Goal: Task Accomplishment & Management: Manage account settings

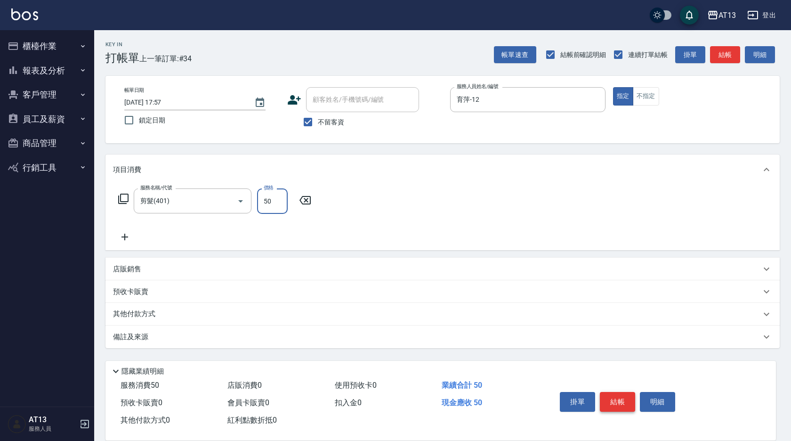
type input "50"
click at [618, 400] on button "結帳" at bounding box center [617, 402] width 35 height 20
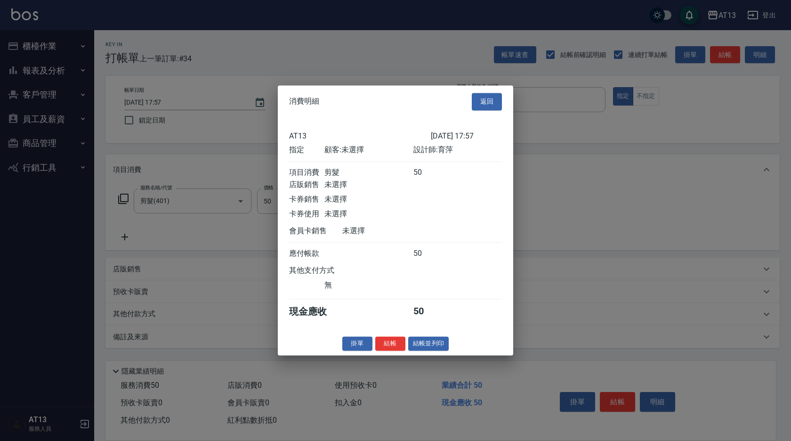
click at [386, 351] on button "結帳" at bounding box center [390, 343] width 30 height 15
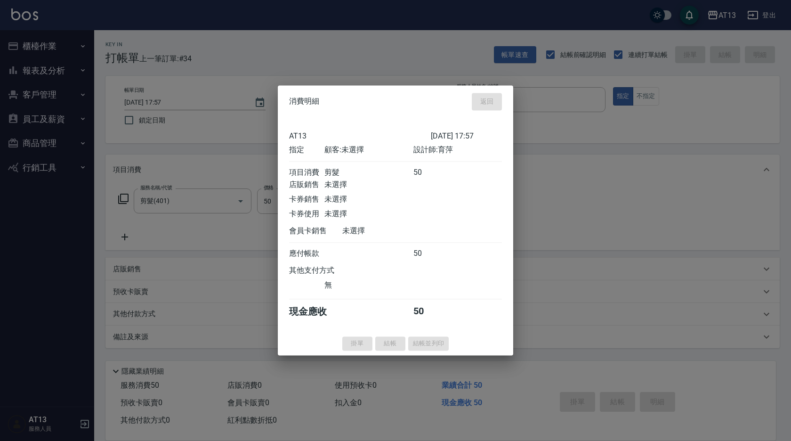
type input "[DATE] 20:05"
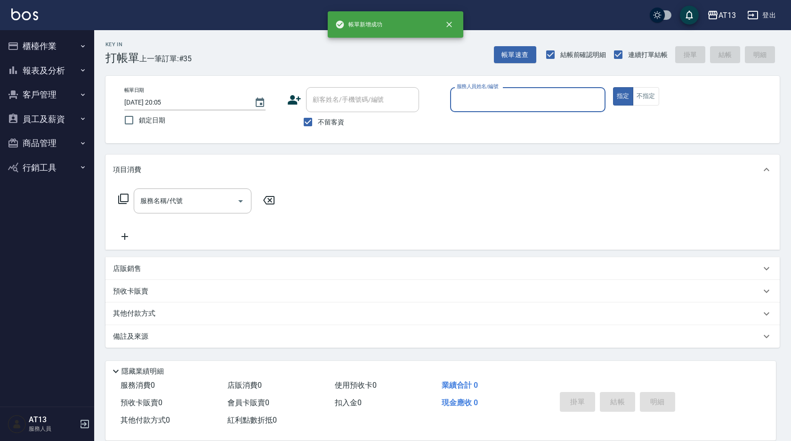
click at [613, 87] on button "指定" at bounding box center [623, 96] width 20 height 18
type button "true"
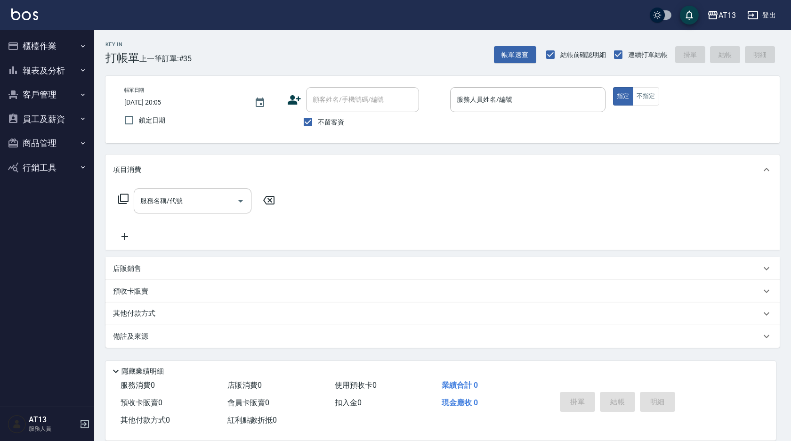
click at [167, 264] on div "店販銷售" at bounding box center [437, 269] width 648 height 10
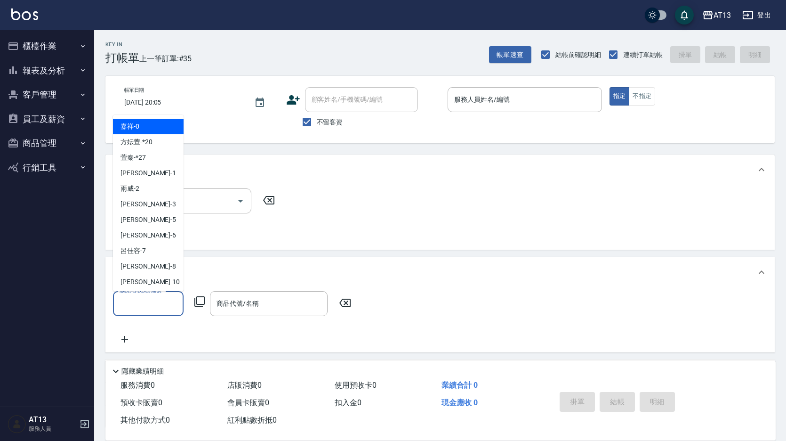
click at [157, 300] on input "服務人員姓名/編號" at bounding box center [148, 303] width 62 height 16
click at [144, 262] on div "[PERSON_NAME] -8" at bounding box center [148, 266] width 71 height 16
type input "[PERSON_NAME]-8"
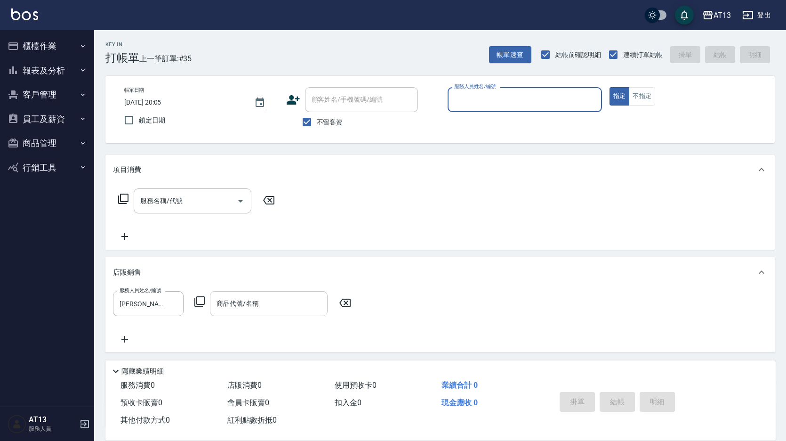
click at [252, 311] on input "商品代號/名稱" at bounding box center [268, 303] width 109 height 16
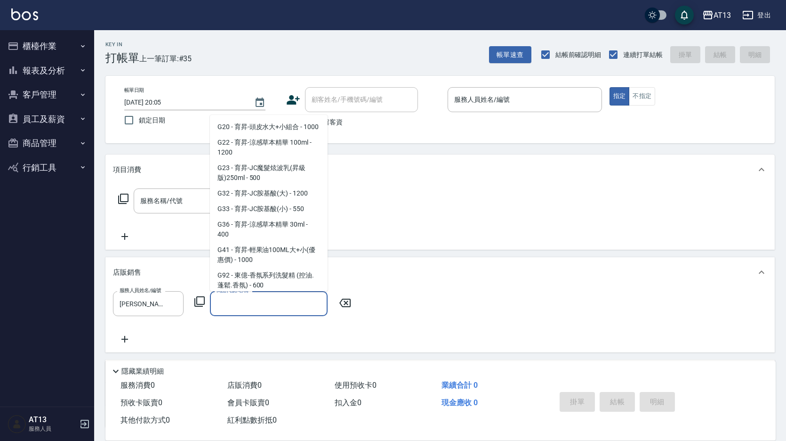
scroll to position [377, 0]
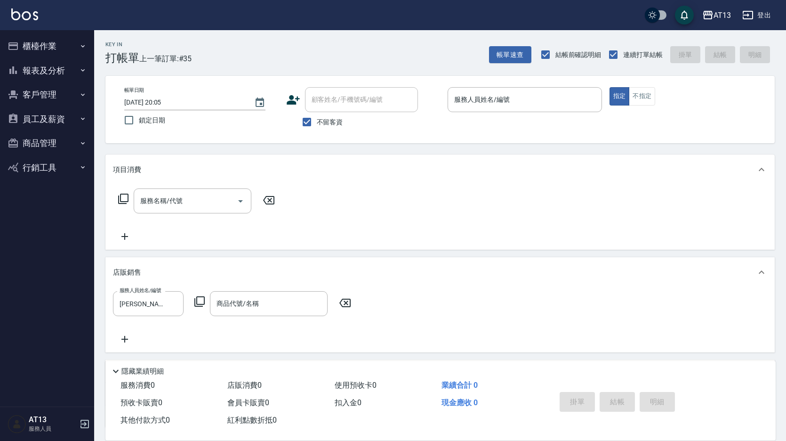
click at [202, 303] on icon at bounding box center [199, 301] width 11 height 11
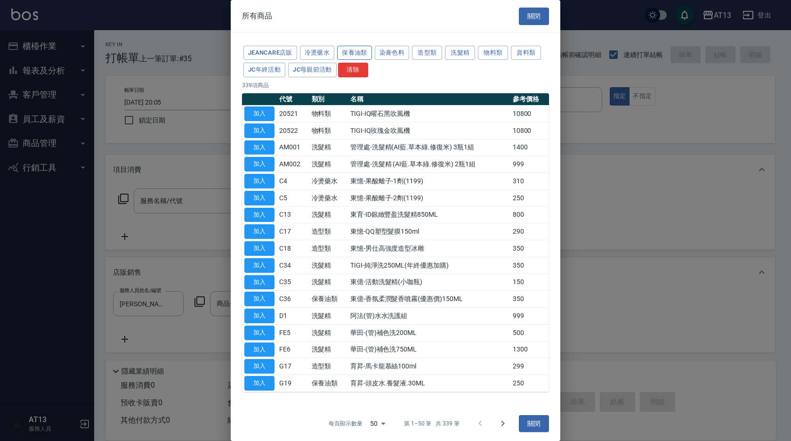
click at [347, 50] on button "保養油類" at bounding box center [354, 53] width 35 height 15
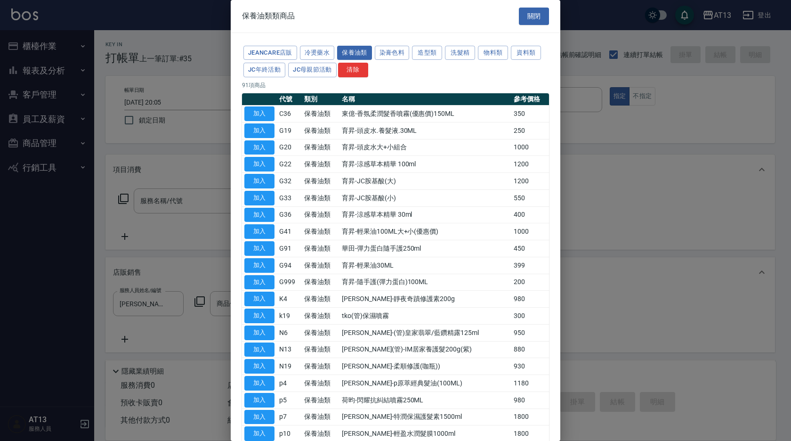
click at [516, 332] on td "950" at bounding box center [530, 332] width 38 height 17
click at [511, 333] on td "950" at bounding box center [530, 332] width 38 height 17
click at [253, 331] on button "加入" at bounding box center [259, 332] width 30 height 15
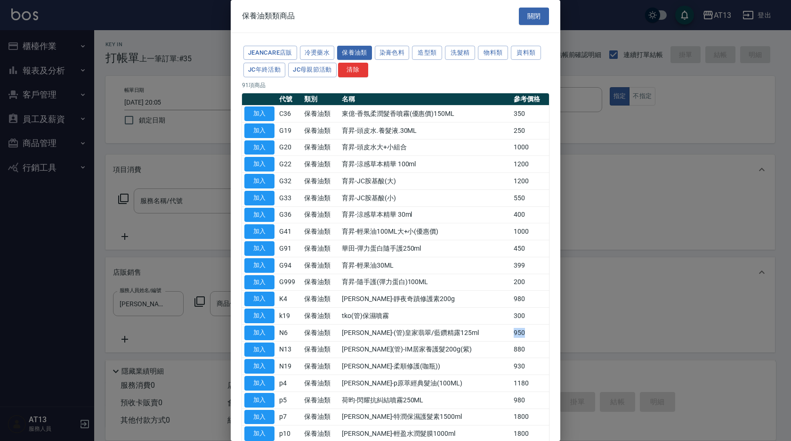
type input "[PERSON_NAME]-(管)皇家翡翠/藍鑽精露125ml"
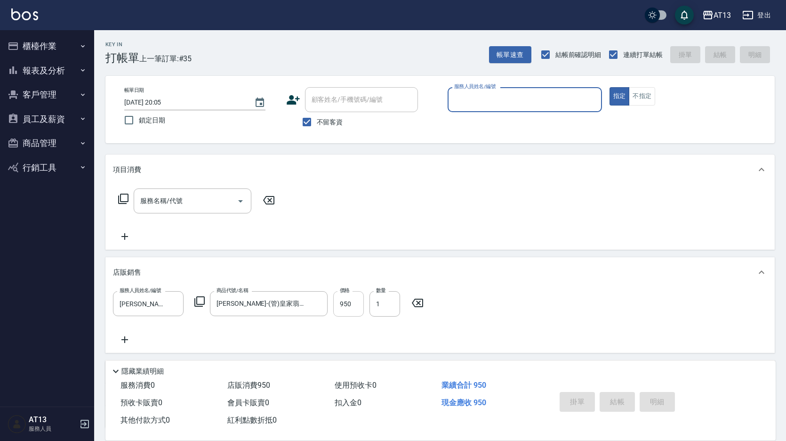
click at [357, 300] on input "950" at bounding box center [348, 303] width 31 height 25
type input "8"
type input "55"
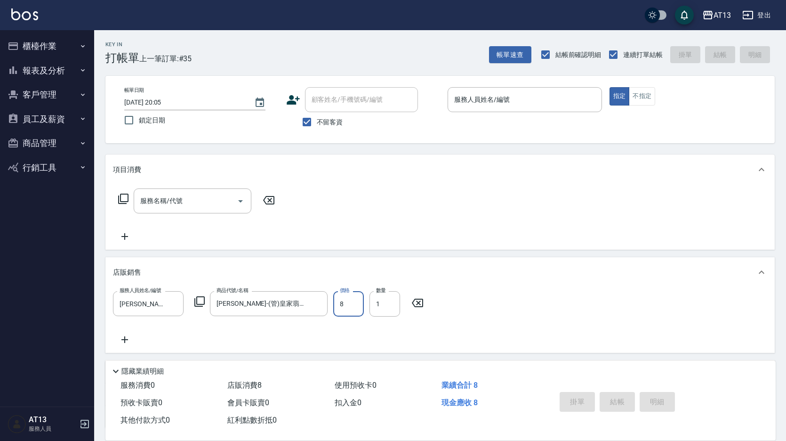
type input "5"
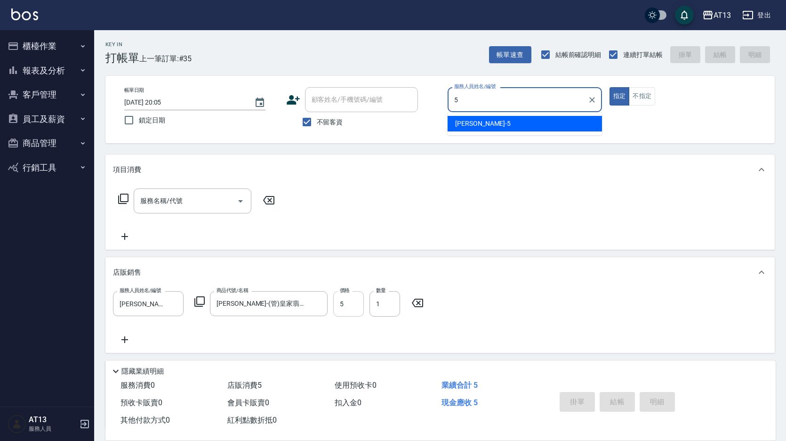
type input "5"
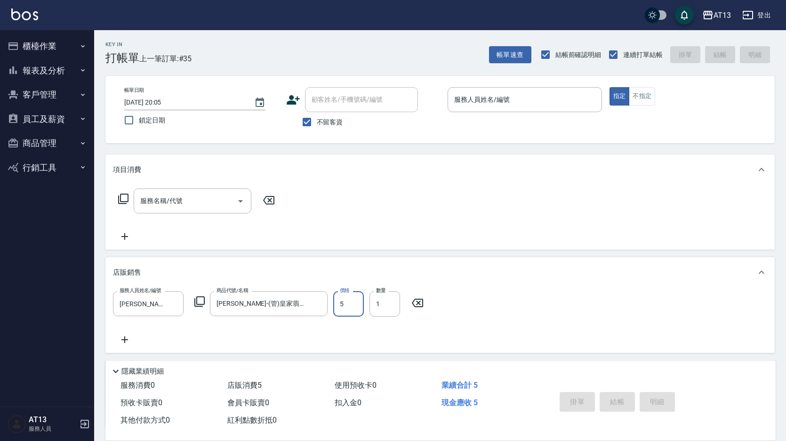
click at [352, 304] on input "5" at bounding box center [348, 303] width 31 height 25
type input "0"
type input "855"
click at [364, 311] on div "服務人員姓名/編號 [PERSON_NAME]-8 服務人員姓名/編號 商品代號/名稱 [PERSON_NAME]-(管)皇家翡翠/藍鑽精露125ml 商品代…" at bounding box center [271, 303] width 316 height 25
click at [353, 301] on input "0" at bounding box center [348, 303] width 31 height 25
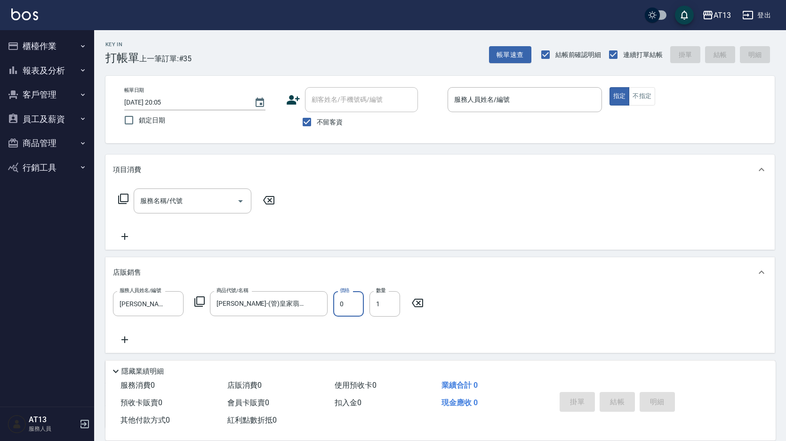
type input "8"
type input "55"
click at [357, 304] on input "8" at bounding box center [348, 303] width 31 height 25
type input "5"
click at [508, 92] on div "服務人員姓名/編號" at bounding box center [525, 99] width 154 height 25
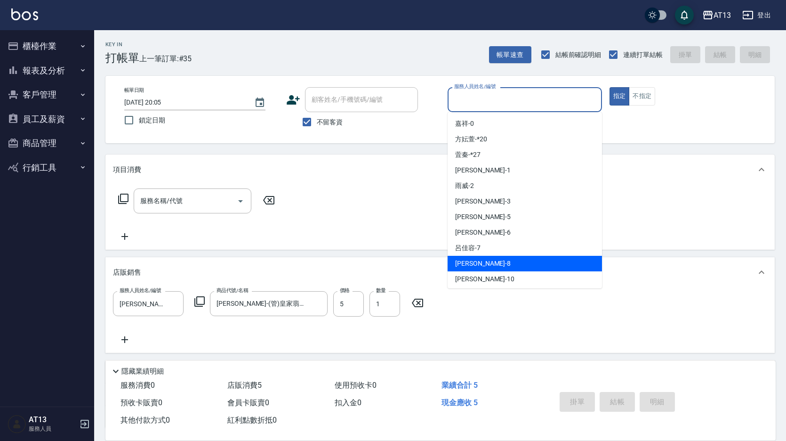
click at [479, 267] on div "[PERSON_NAME] -8" at bounding box center [525, 264] width 154 height 16
type input "[PERSON_NAME]-8"
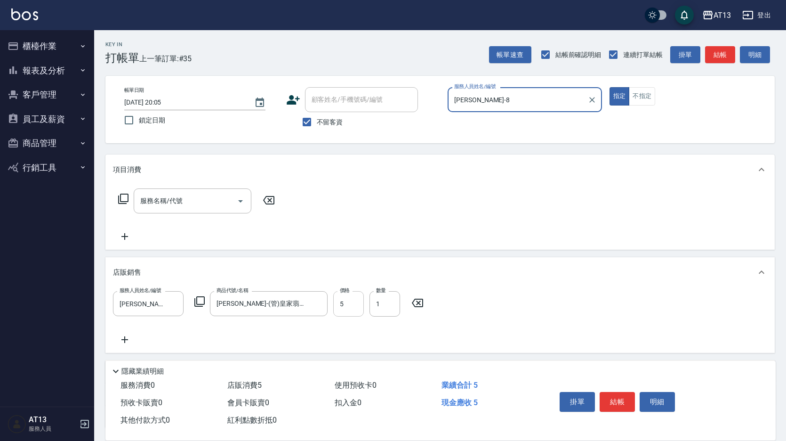
click at [351, 307] on input "5" at bounding box center [348, 303] width 31 height 25
type input "855"
click at [182, 193] on input "服務名稱/代號" at bounding box center [185, 201] width 95 height 16
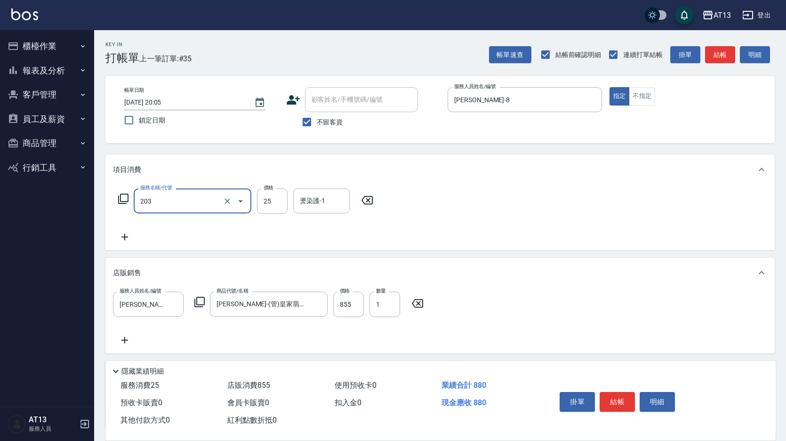
click at [177, 202] on input "203" at bounding box center [179, 201] width 83 height 16
click at [180, 219] on span "體驗洗髮精 - 25" at bounding box center [193, 225] width 118 height 16
click at [243, 203] on icon "Open" at bounding box center [240, 200] width 11 height 11
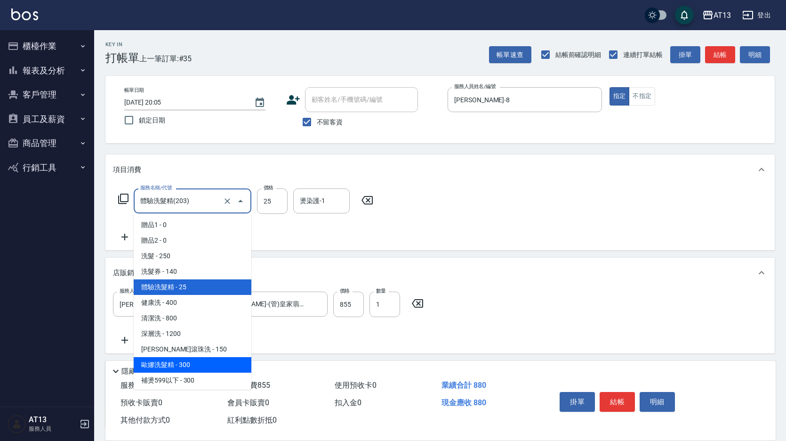
click at [195, 364] on span "歐娜洗髮精 - 300" at bounding box center [193, 365] width 118 height 16
type input "歐娜洗髮精(210)"
type input "300"
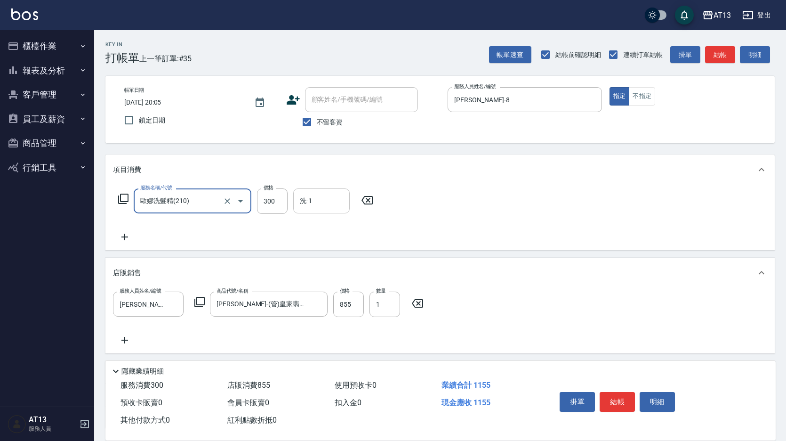
type input "歐娜洗髮精(210)"
click at [321, 206] on input "洗-1" at bounding box center [321, 201] width 48 height 16
type input "葉采臻-24"
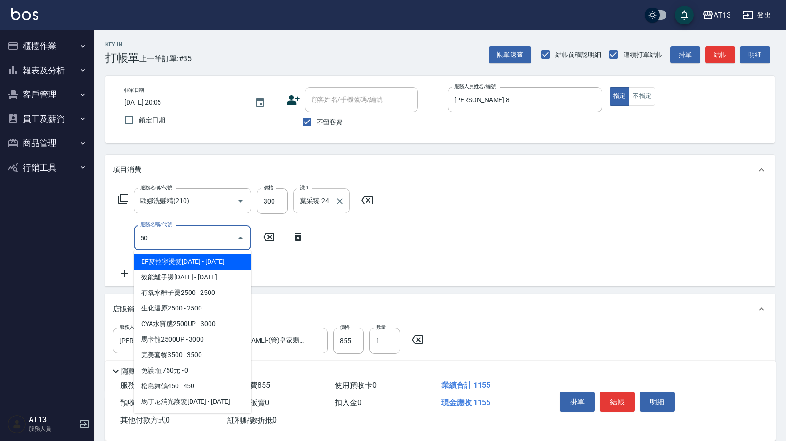
type input "5"
type input "501"
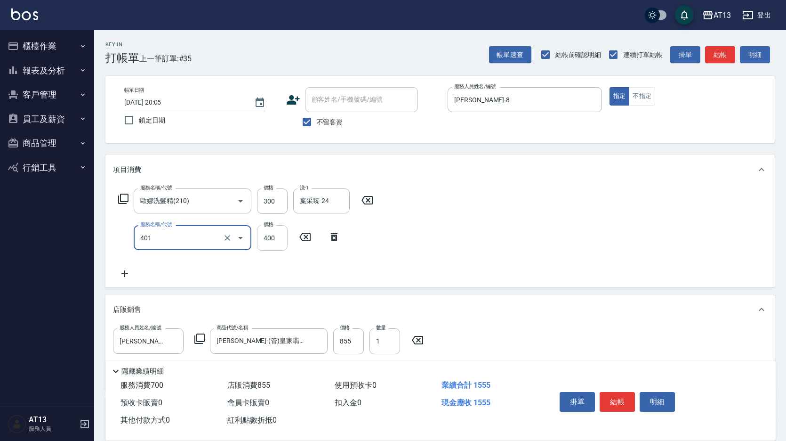
type input "剪髮(401)"
click at [275, 237] on input "400" at bounding box center [272, 237] width 31 height 25
type input "50"
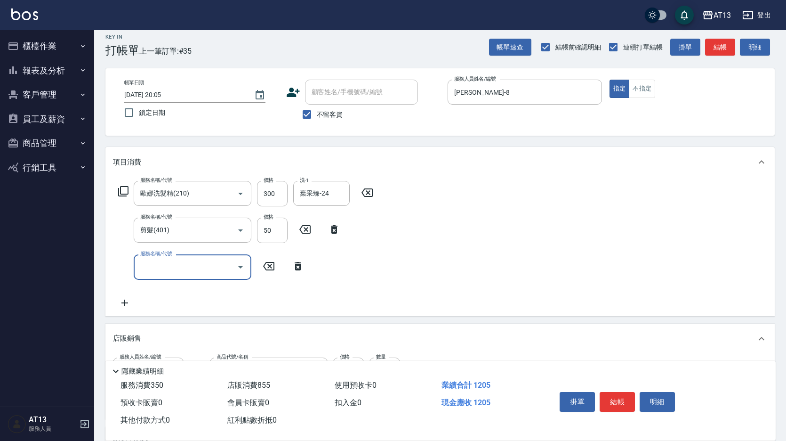
scroll to position [0, 0]
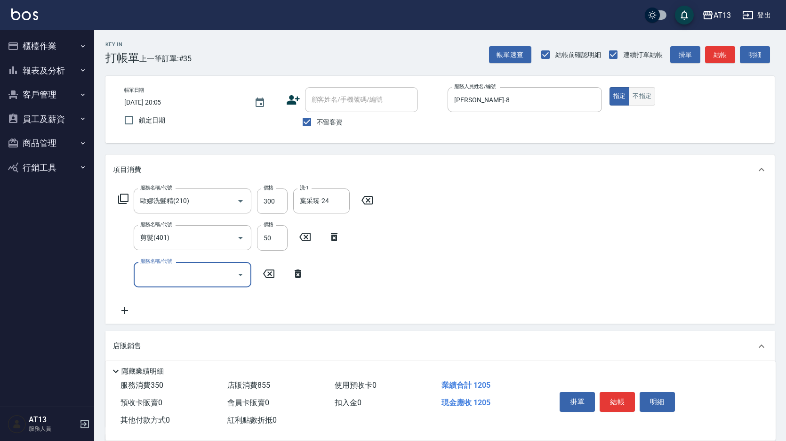
click at [638, 96] on button "不指定" at bounding box center [642, 96] width 26 height 18
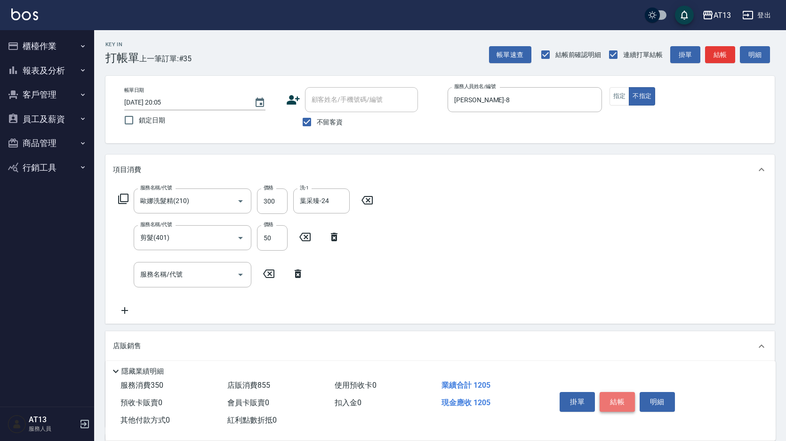
click at [618, 394] on button "結帳" at bounding box center [617, 402] width 35 height 20
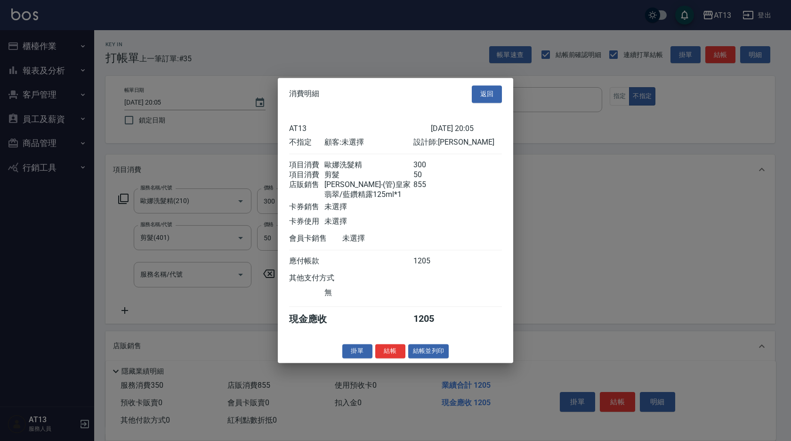
click at [395, 352] on button "結帳" at bounding box center [390, 351] width 30 height 15
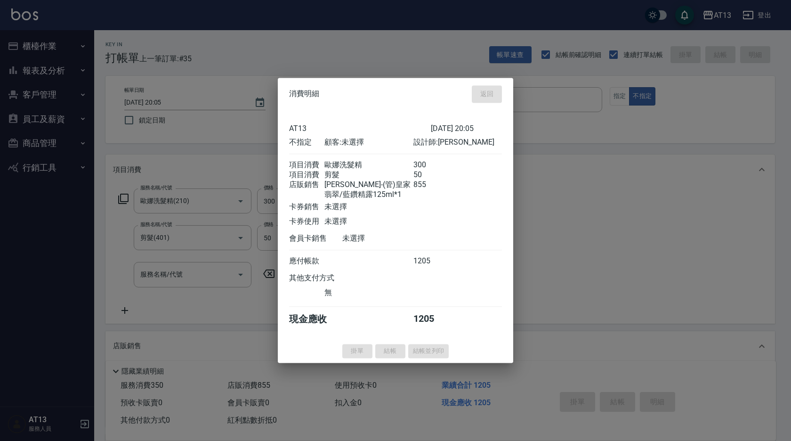
type input "[DATE] 20:08"
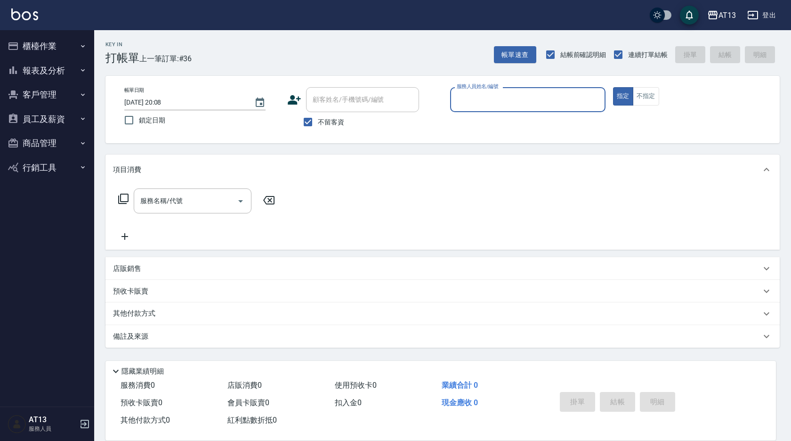
click at [613, 87] on button "指定" at bounding box center [623, 96] width 20 height 18
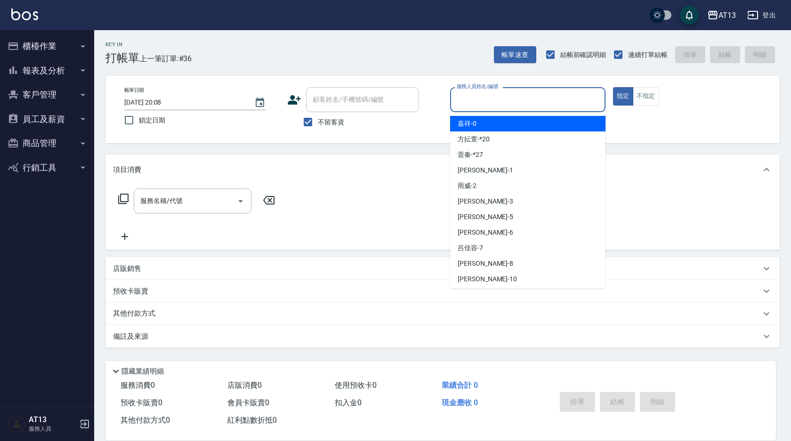
click at [503, 101] on input "服務人員姓名/編號" at bounding box center [527, 99] width 147 height 16
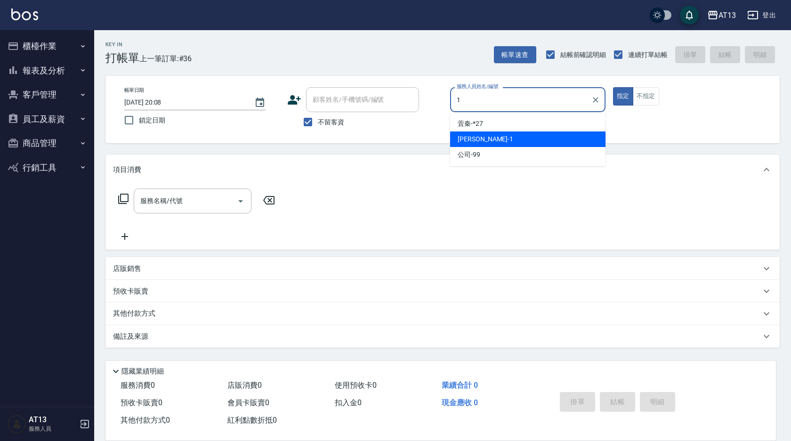
type input "[PERSON_NAME]-1"
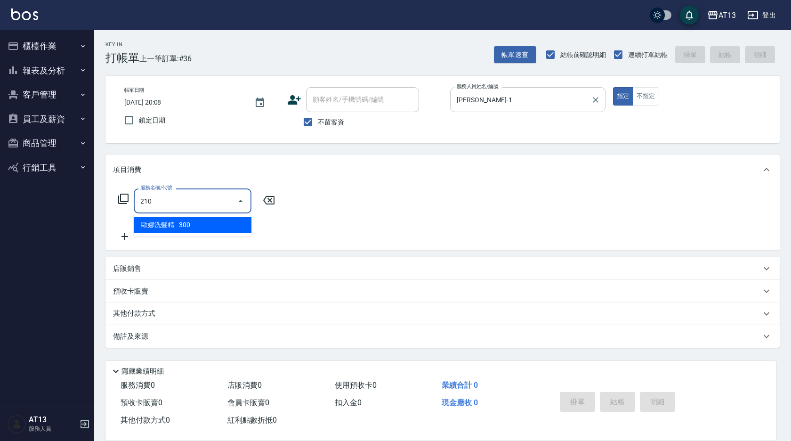
type input "歐娜洗髮精(210)"
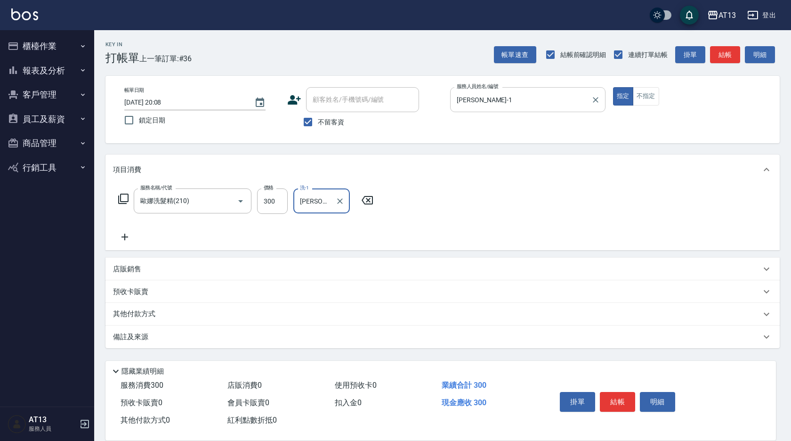
type input "[PERSON_NAME]-11"
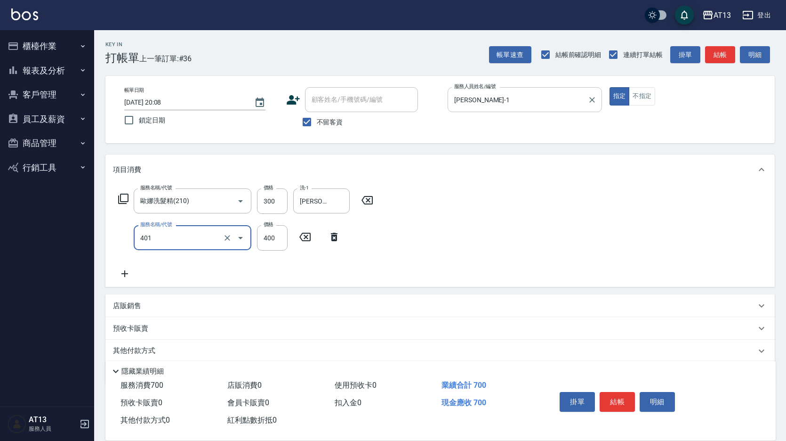
type input "剪髮(401)"
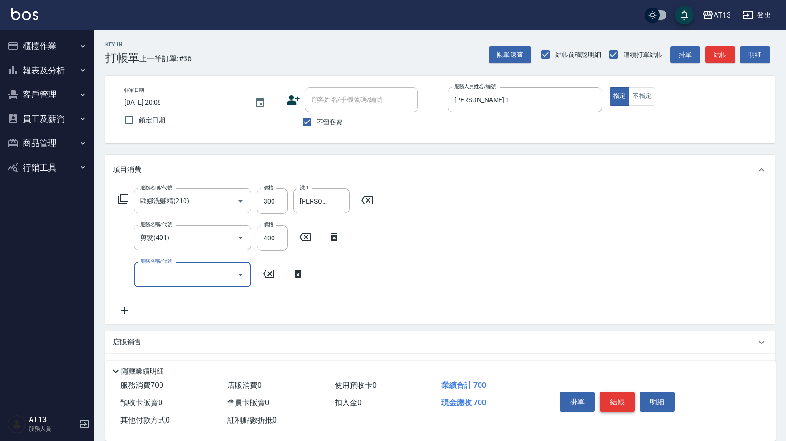
click at [623, 395] on button "結帳" at bounding box center [617, 402] width 35 height 20
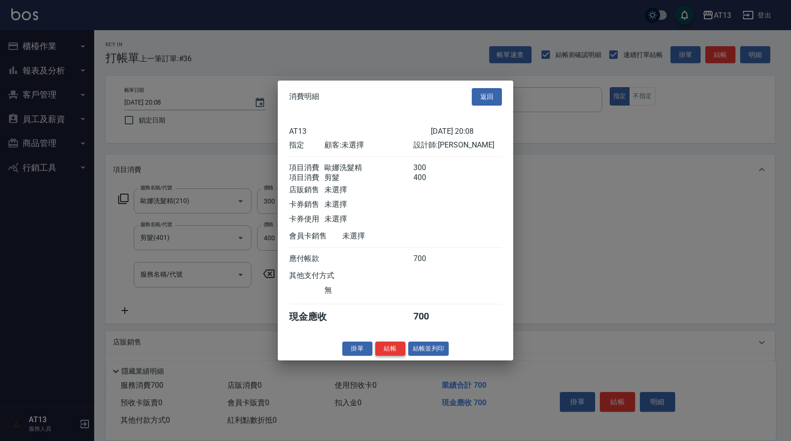
click at [380, 355] on button "結帳" at bounding box center [390, 348] width 30 height 15
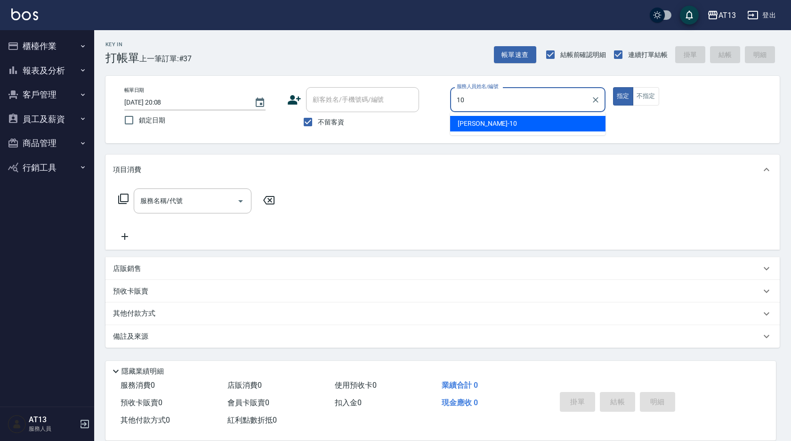
type input "[PERSON_NAME]-10"
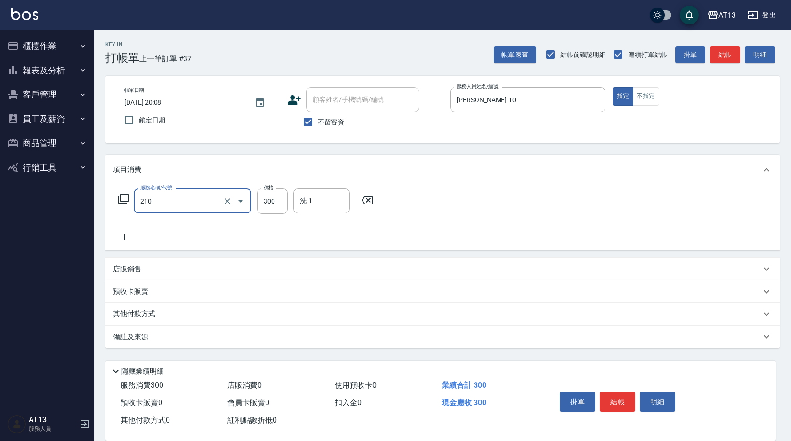
type input "歐娜洗髮精(210)"
type input "[PERSON_NAME]-11"
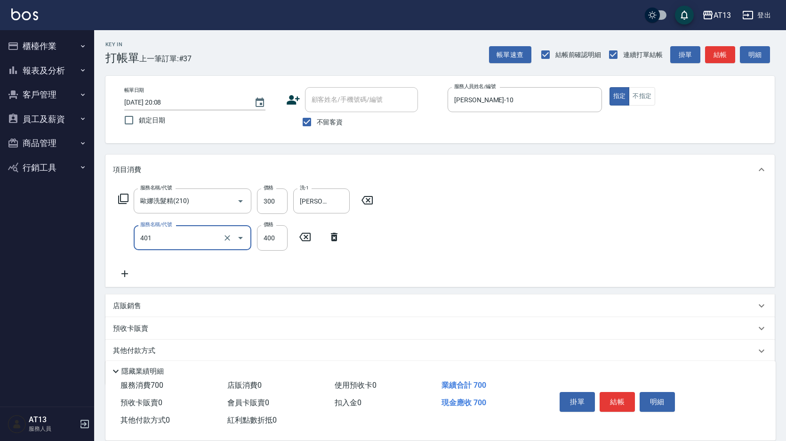
type input "剪髮(401)"
type input "450"
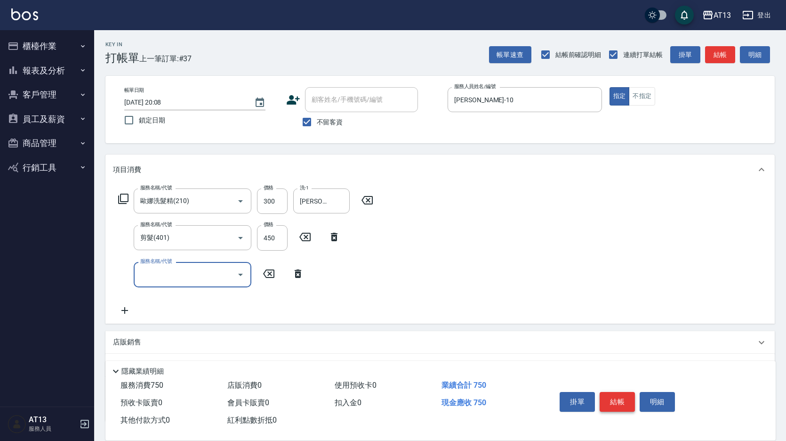
click at [627, 402] on button "結帳" at bounding box center [617, 402] width 35 height 20
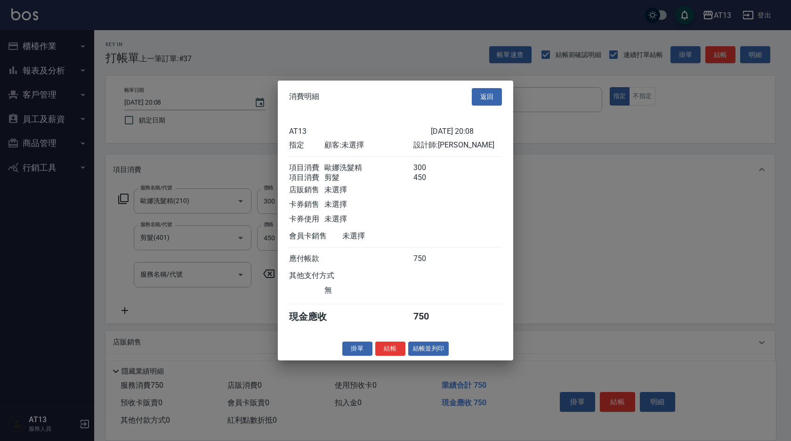
click at [383, 355] on button "結帳" at bounding box center [390, 348] width 30 height 15
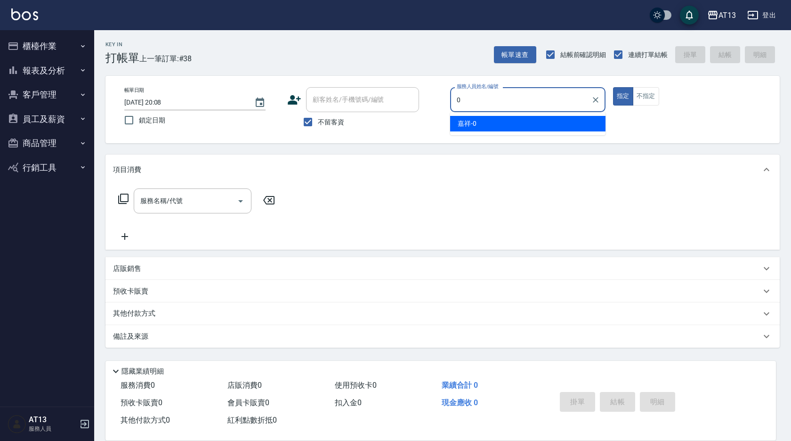
type input "嘉祥-0"
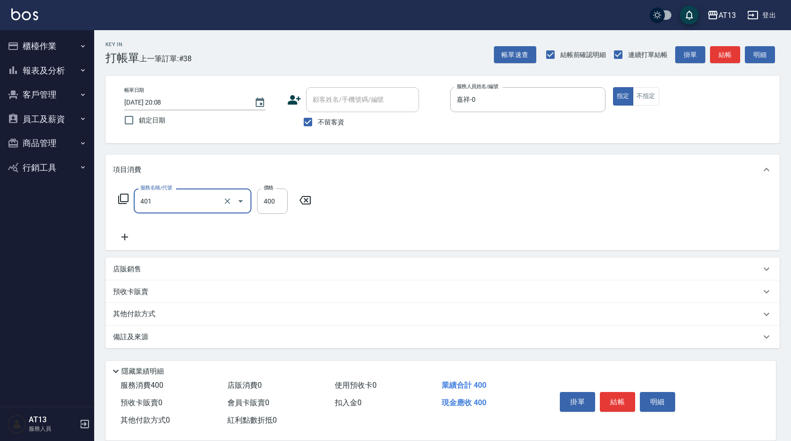
type input "剪髮(401)"
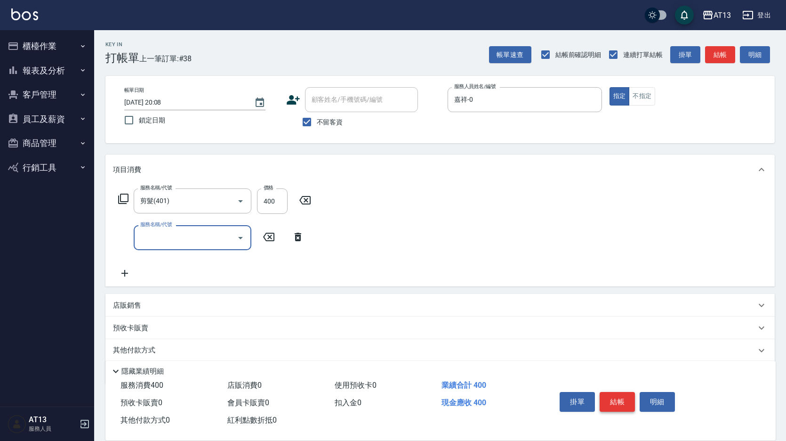
click at [615, 400] on button "結帳" at bounding box center [617, 402] width 35 height 20
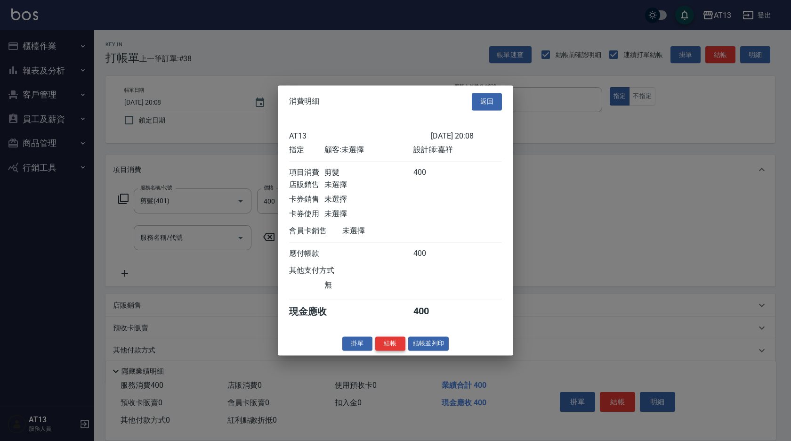
click at [397, 349] on button "結帳" at bounding box center [390, 343] width 30 height 15
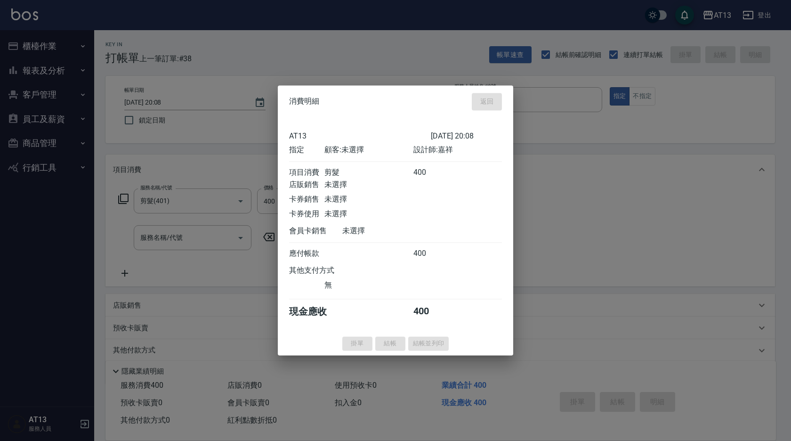
type input "[DATE] 20:09"
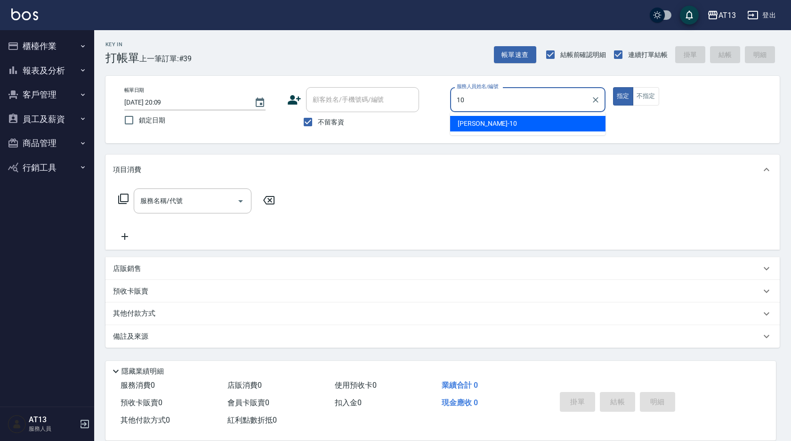
type input "[PERSON_NAME]-10"
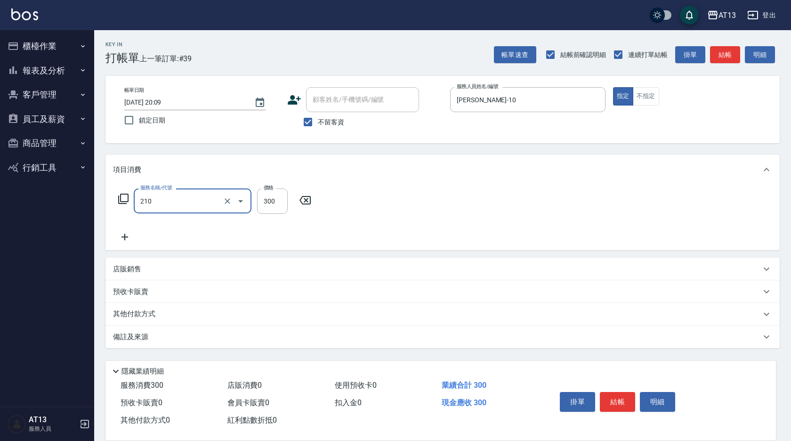
type input "歐娜洗髮精(210)"
type input "[PERSON_NAME]-11"
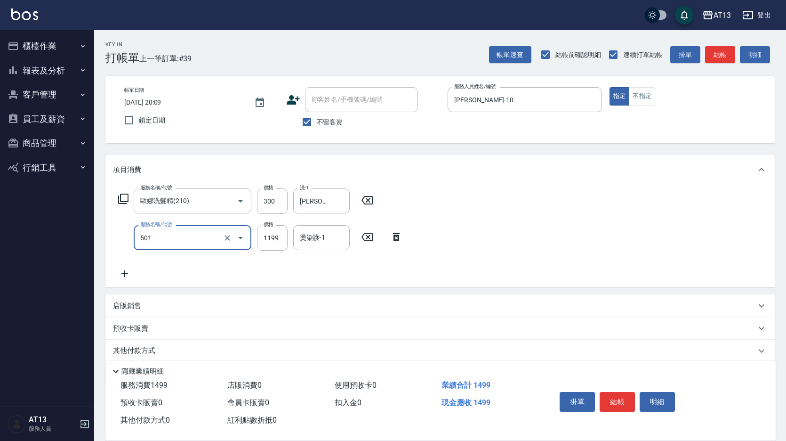
type input "染髮(501)"
type input "2000"
type input "[PERSON_NAME]-11"
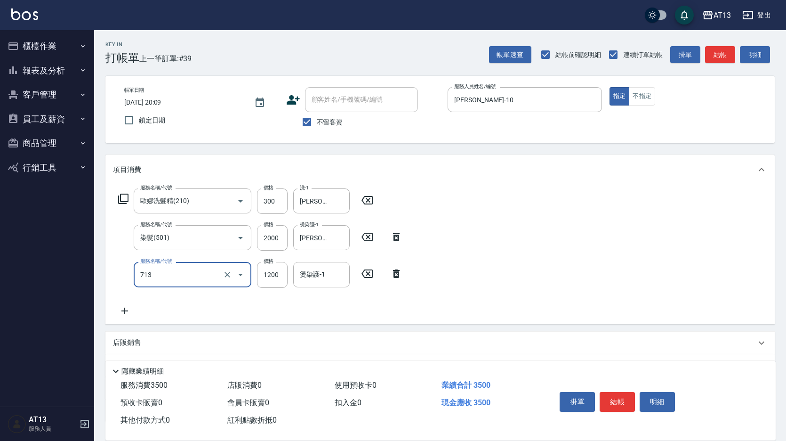
type input "水樣結構式1200(713)"
type input "840"
type input "[PERSON_NAME]-11"
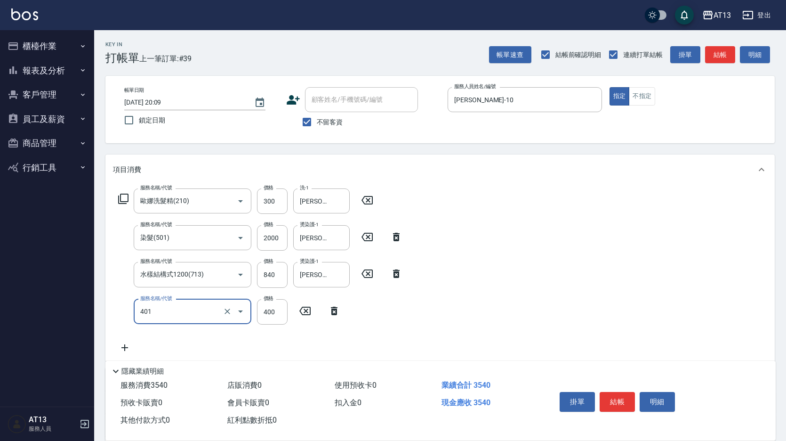
type input "剪髮(401)"
type input "50"
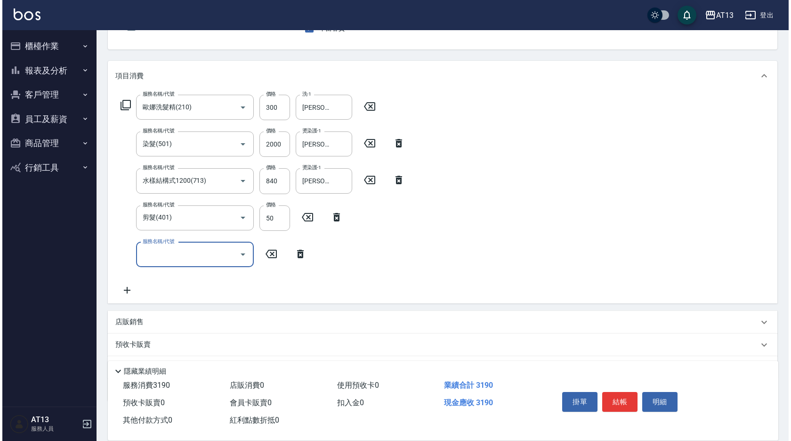
scroll to position [94, 0]
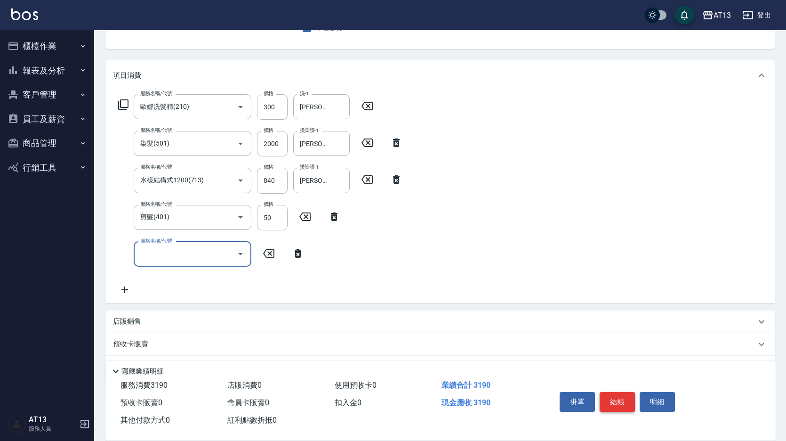
click at [610, 393] on button "結帳" at bounding box center [617, 402] width 35 height 20
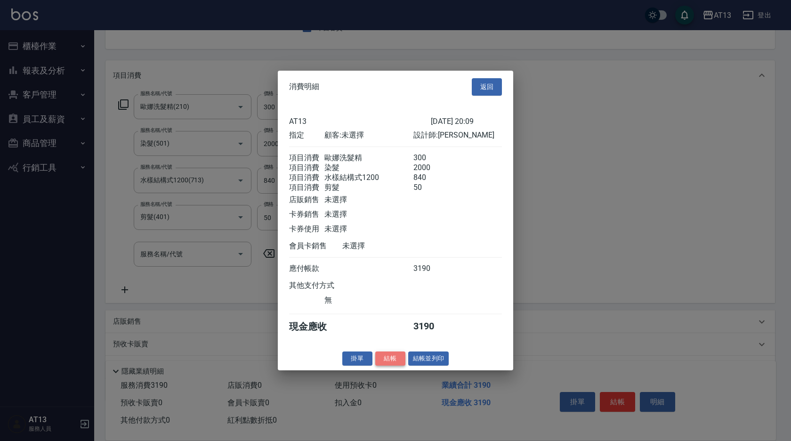
click at [396, 363] on button "結帳" at bounding box center [390, 358] width 30 height 15
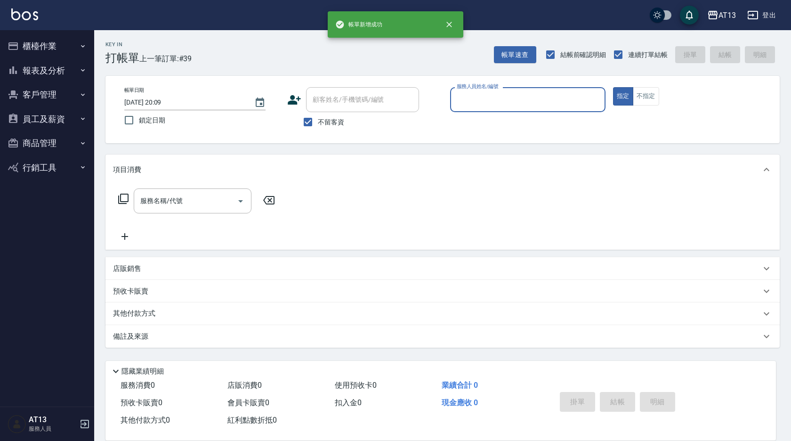
scroll to position [0, 0]
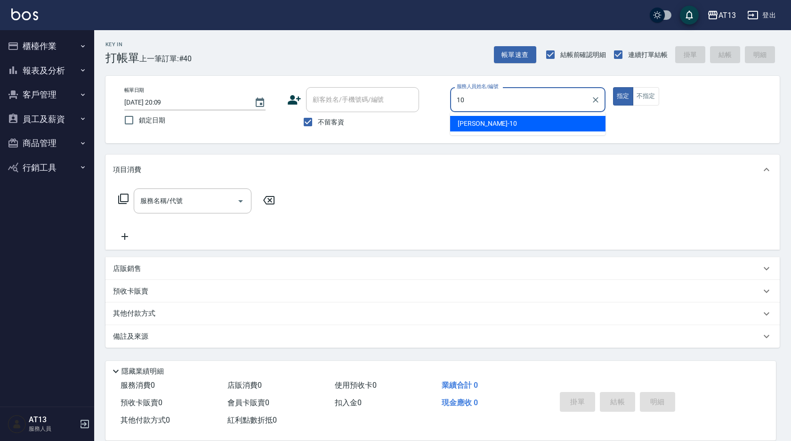
type input "[PERSON_NAME]-10"
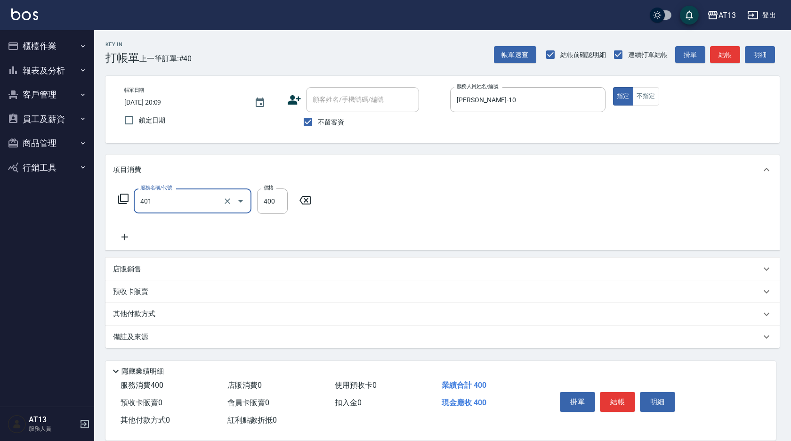
type input "剪髮(401)"
type input "450"
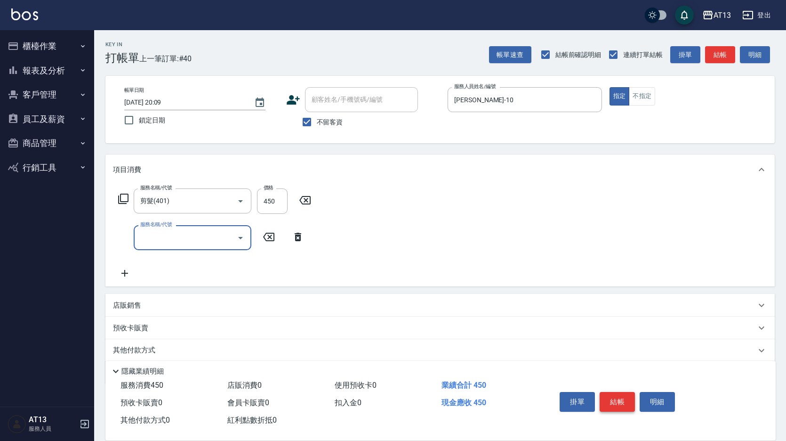
click at [611, 395] on button "結帳" at bounding box center [617, 402] width 35 height 20
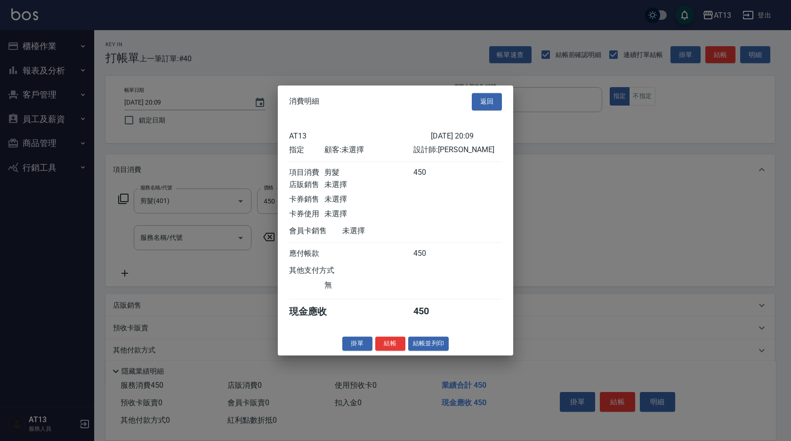
click at [372, 345] on div "掛單 結帳 結帳並列印" at bounding box center [395, 343] width 235 height 15
click at [384, 349] on button "結帳" at bounding box center [390, 343] width 30 height 15
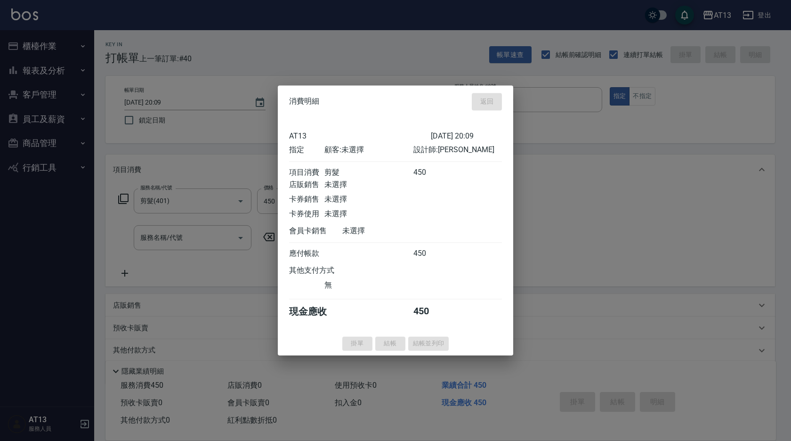
type input "[DATE] 20:10"
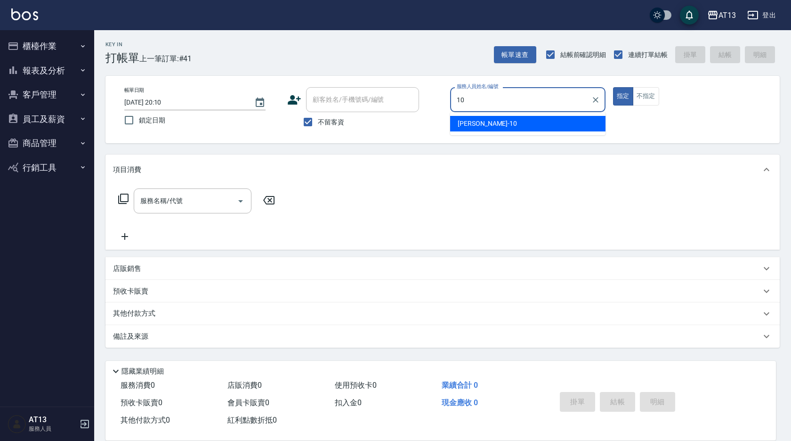
type input "[PERSON_NAME]-10"
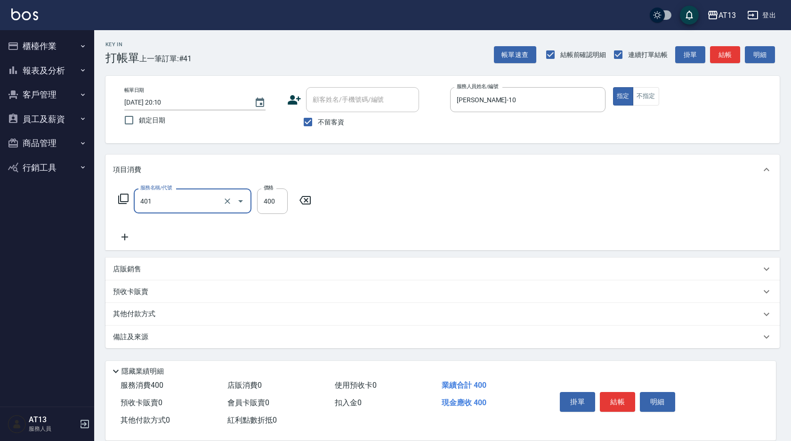
type input "剪髮(401)"
type input "300"
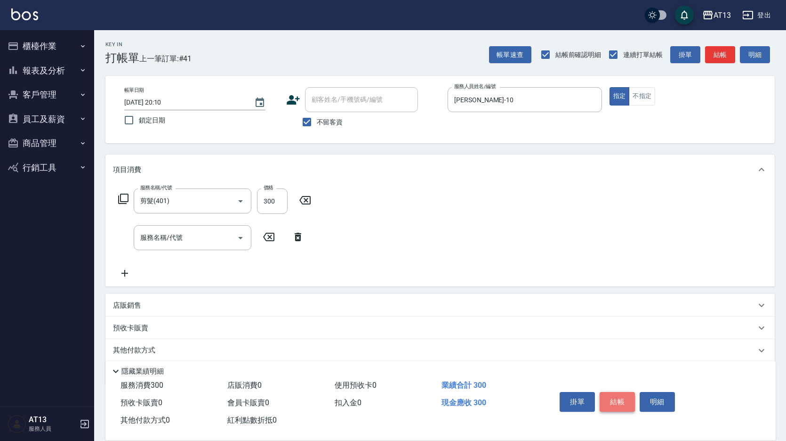
click at [626, 402] on button "結帳" at bounding box center [617, 402] width 35 height 20
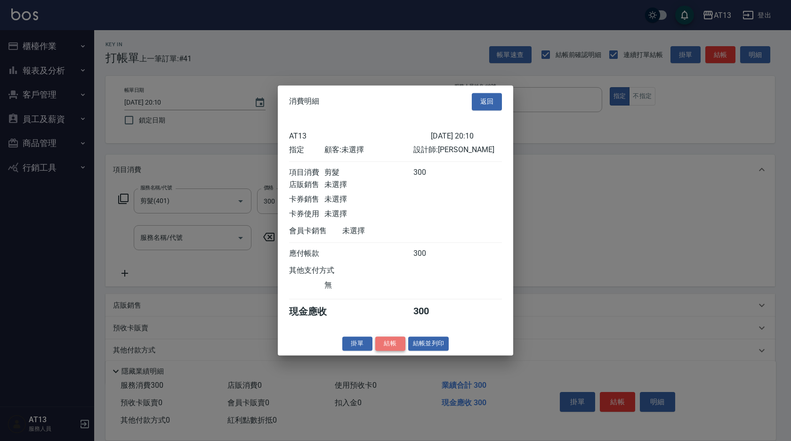
click at [392, 345] on button "結帳" at bounding box center [390, 343] width 30 height 15
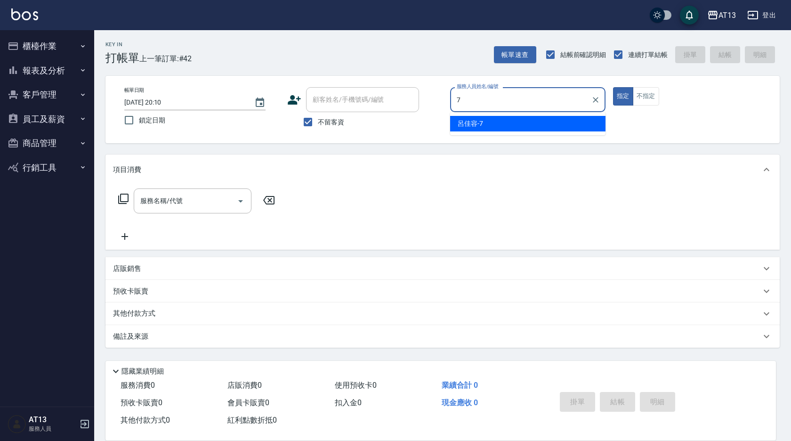
type input "呂佳容-7"
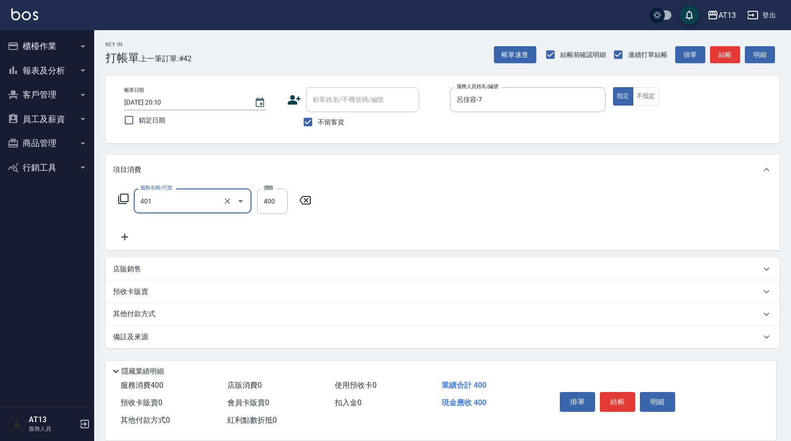
type input "剪髮(401)"
type input "200"
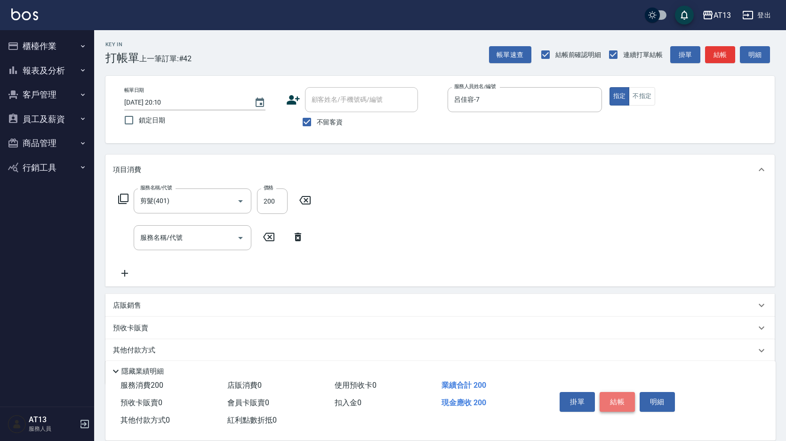
click at [622, 401] on button "結帳" at bounding box center [617, 402] width 35 height 20
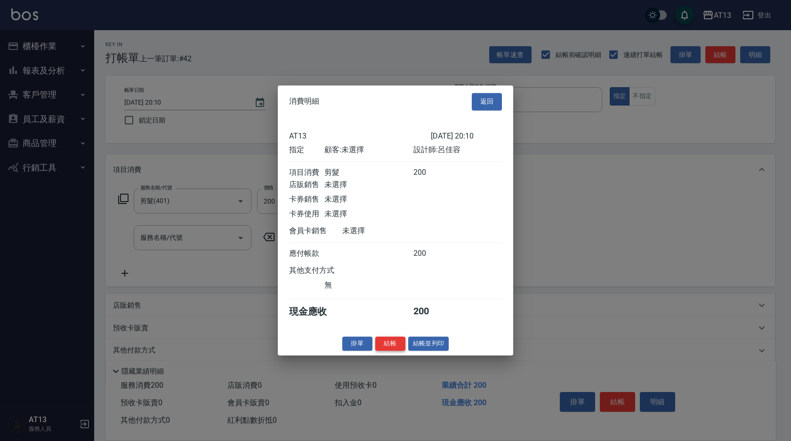
click at [402, 351] on button "結帳" at bounding box center [390, 343] width 30 height 15
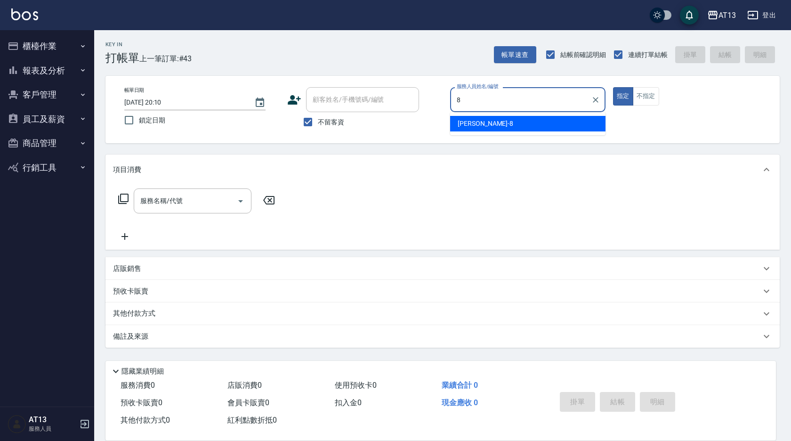
type input "[PERSON_NAME]-8"
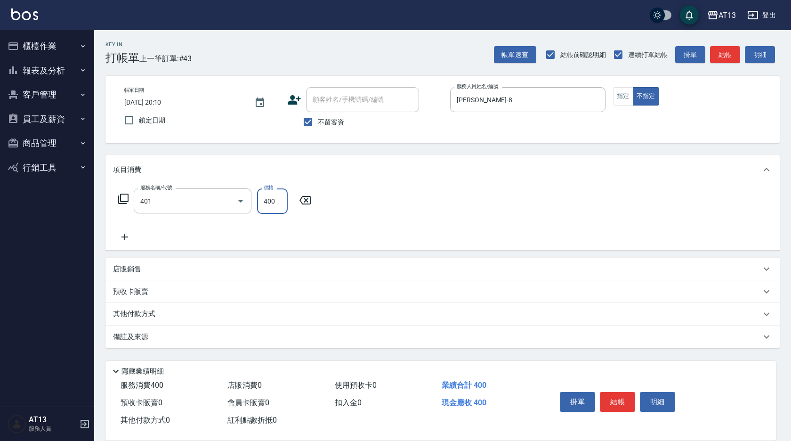
type input "剪髮(401)"
type input "200"
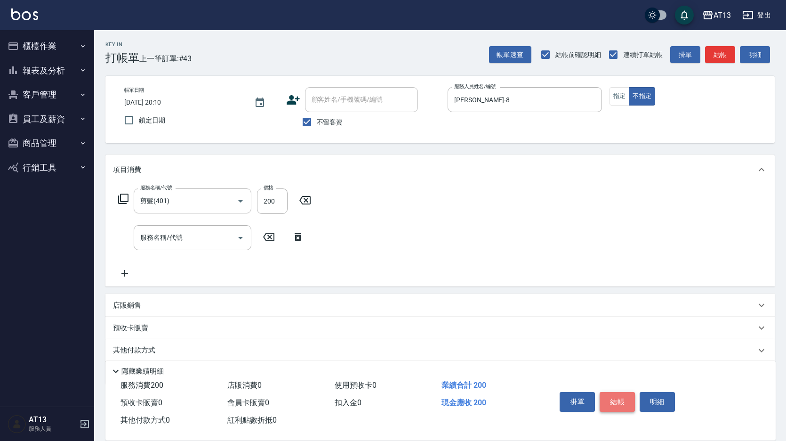
click at [610, 399] on button "結帳" at bounding box center [617, 402] width 35 height 20
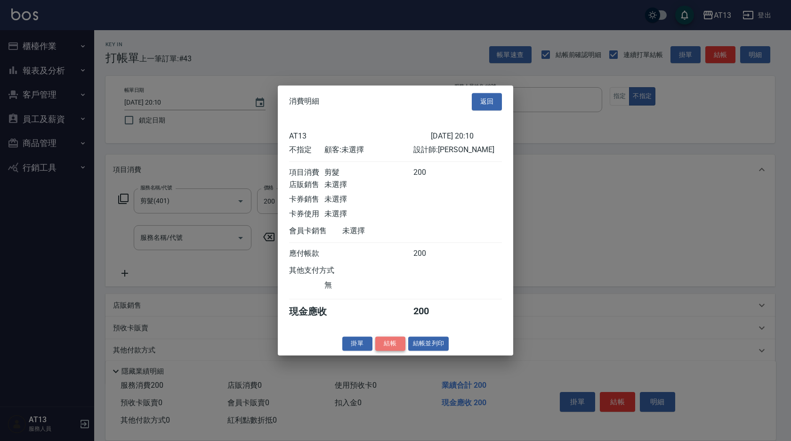
click at [385, 351] on button "結帳" at bounding box center [390, 343] width 30 height 15
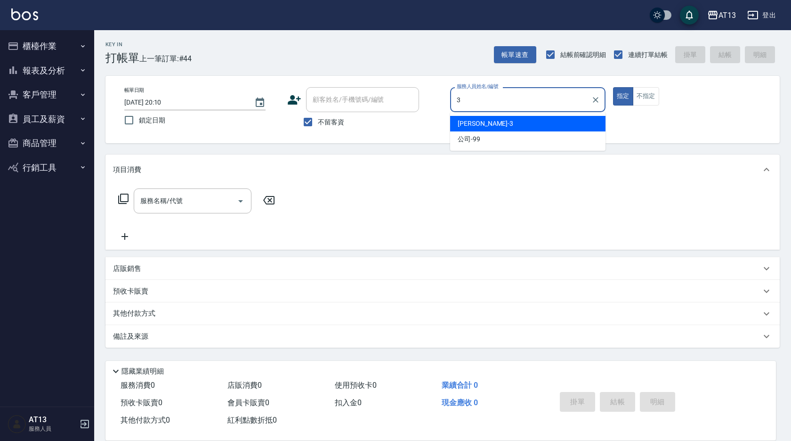
type input "[PERSON_NAME]-3"
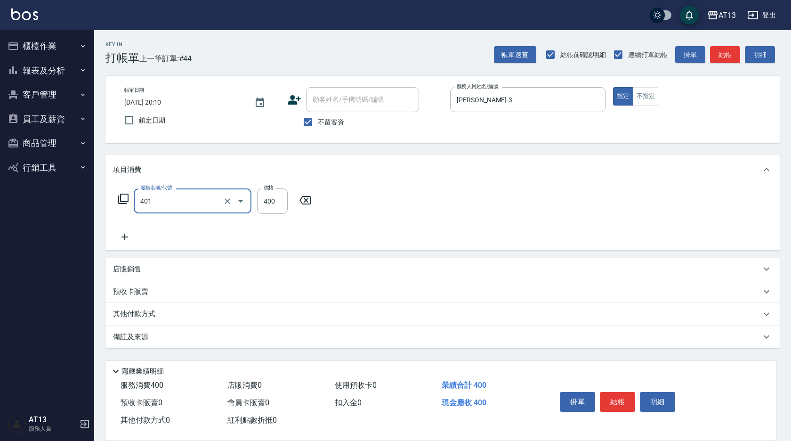
type input "剪髮(401)"
click at [616, 396] on button "結帳" at bounding box center [617, 402] width 35 height 20
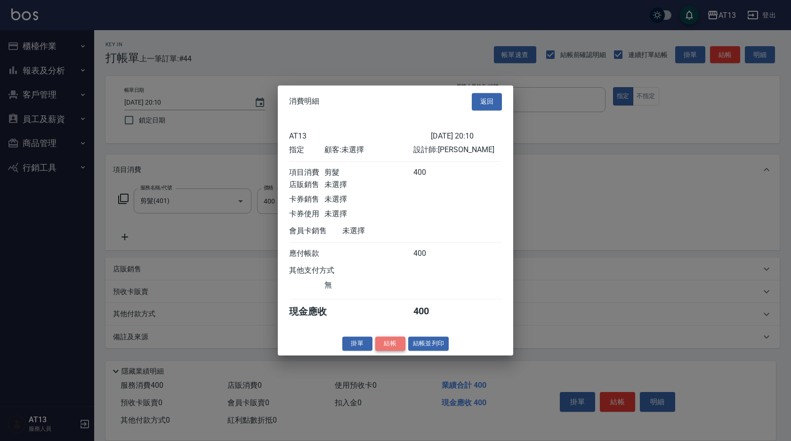
click at [390, 345] on button "結帳" at bounding box center [390, 343] width 30 height 15
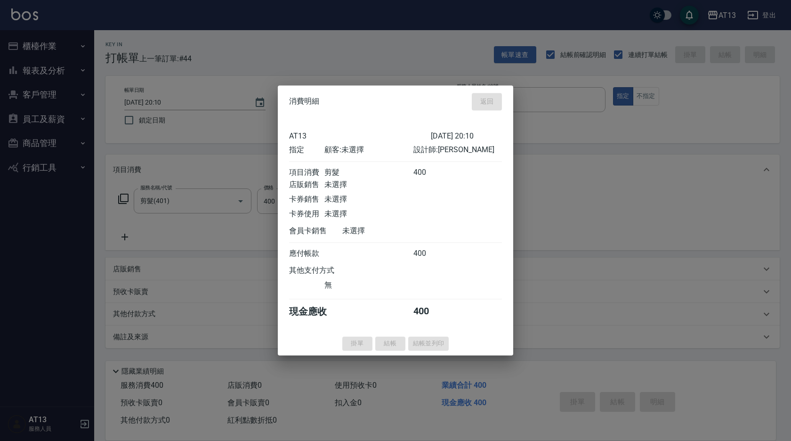
type input "[DATE] 20:11"
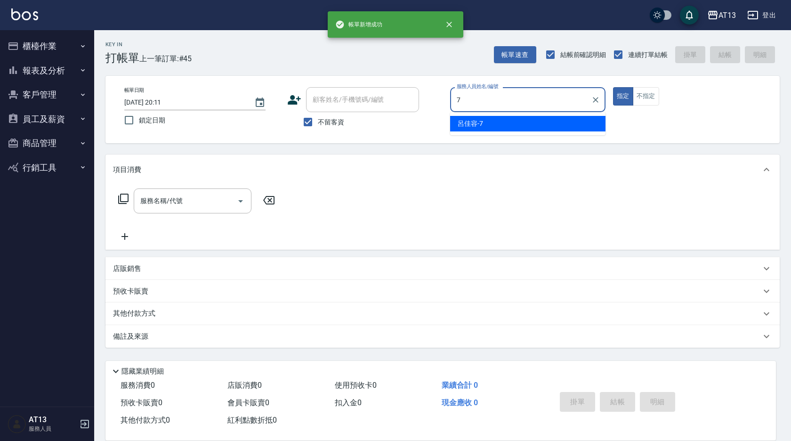
type input "呂佳容-7"
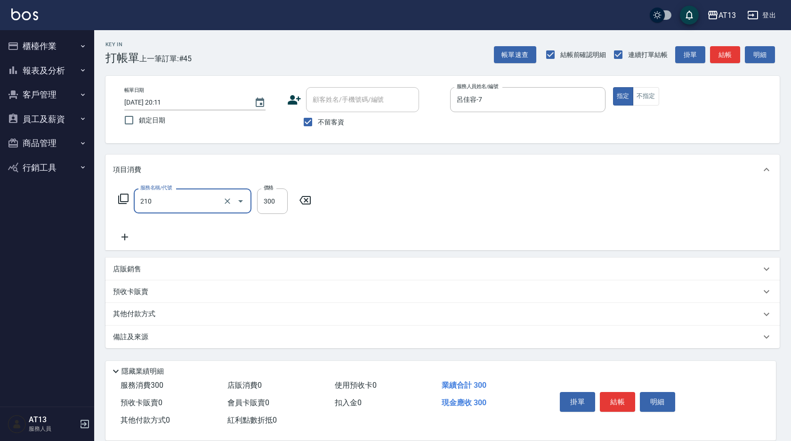
type input "歐娜洗髮精(210)"
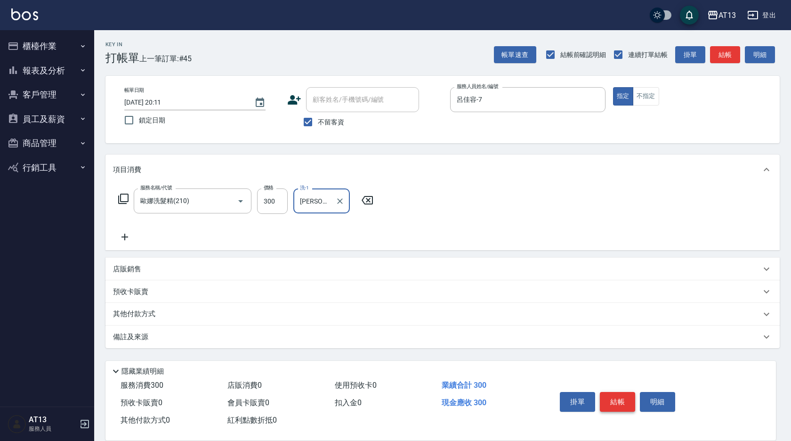
type input "[PERSON_NAME]-33"
click at [617, 392] on button "結帳" at bounding box center [617, 402] width 35 height 20
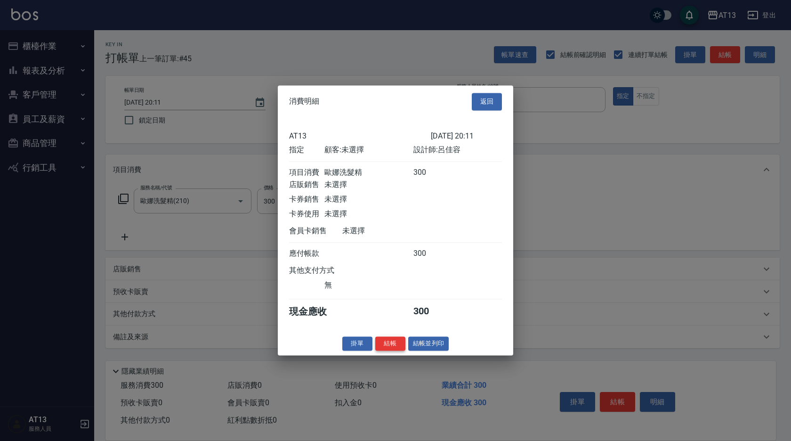
click at [400, 351] on button "結帳" at bounding box center [390, 343] width 30 height 15
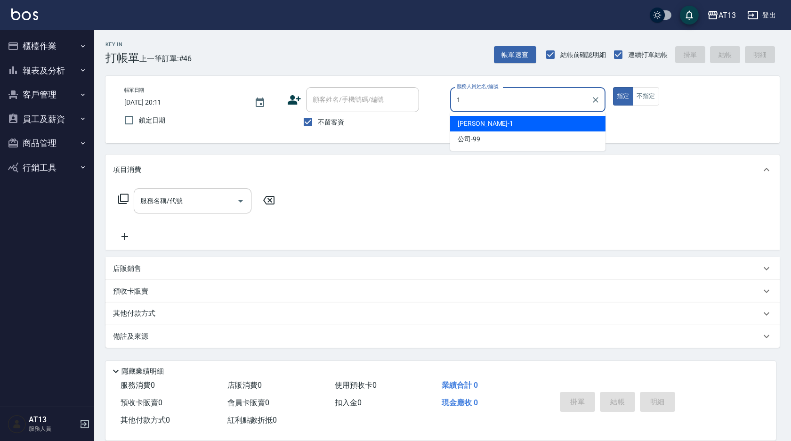
type input "[PERSON_NAME]-1"
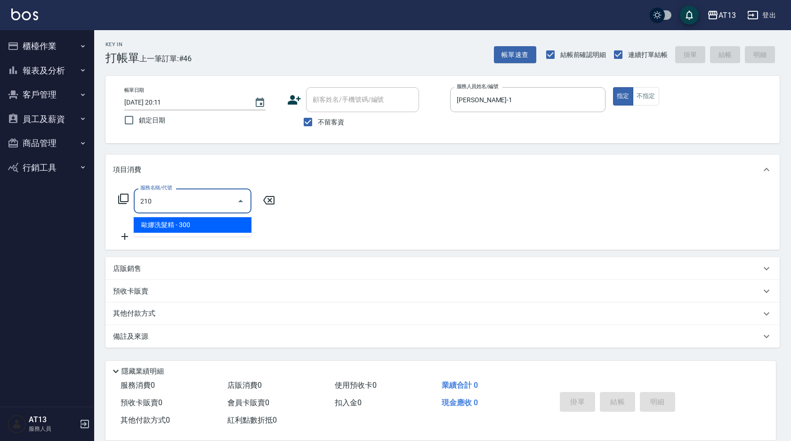
type input "歐娜洗髮精(210)"
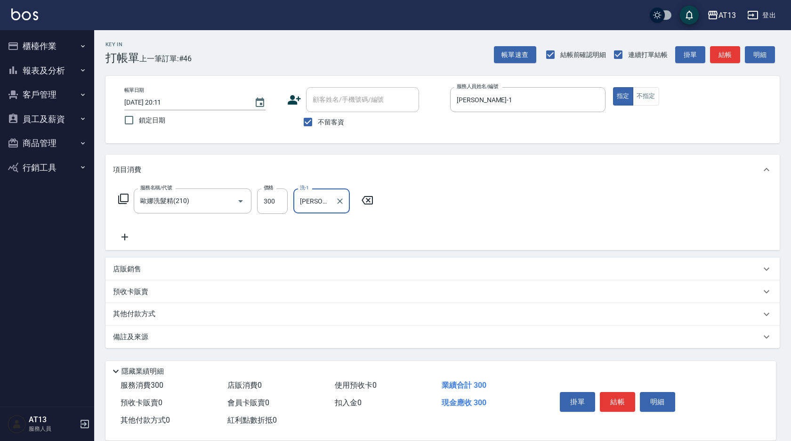
type input "[PERSON_NAME]-31"
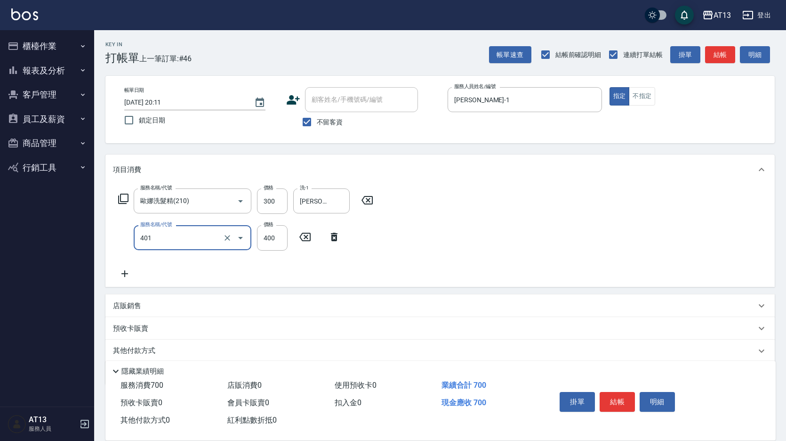
type input "剪髮(401)"
click at [621, 400] on button "結帳" at bounding box center [617, 402] width 35 height 20
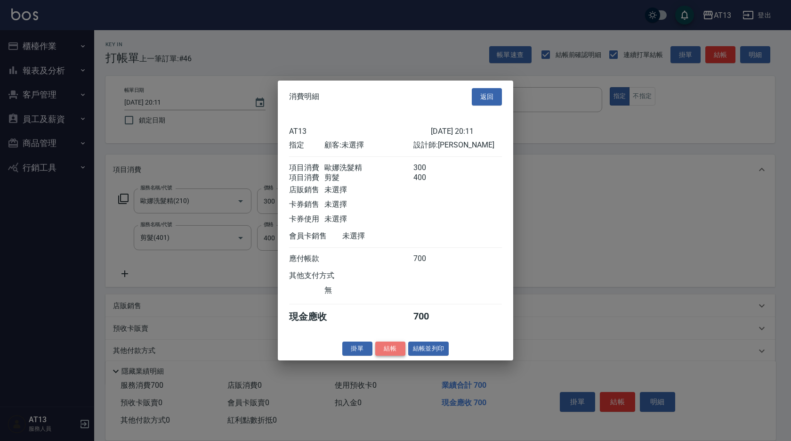
click at [393, 355] on button "結帳" at bounding box center [390, 348] width 30 height 15
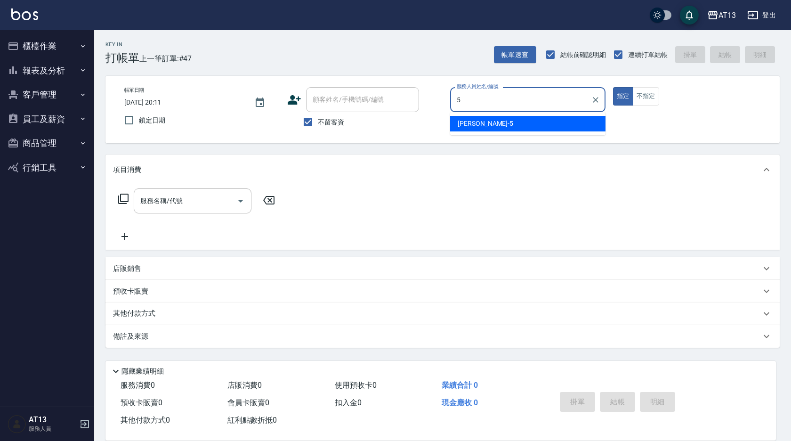
type input "[PERSON_NAME]-5"
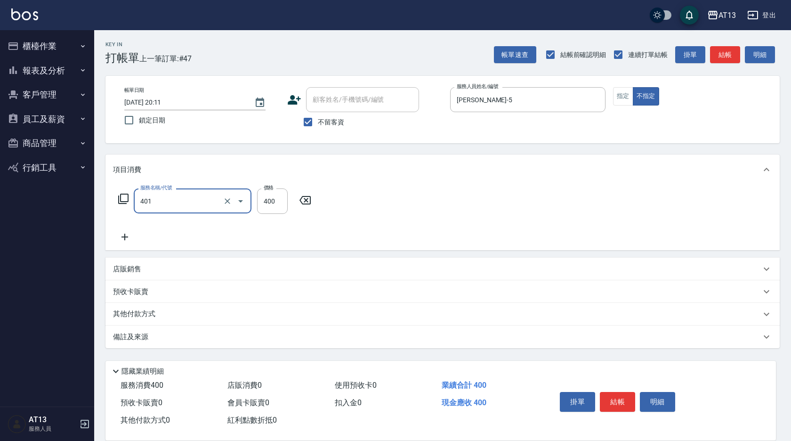
type input "剪髮(401)"
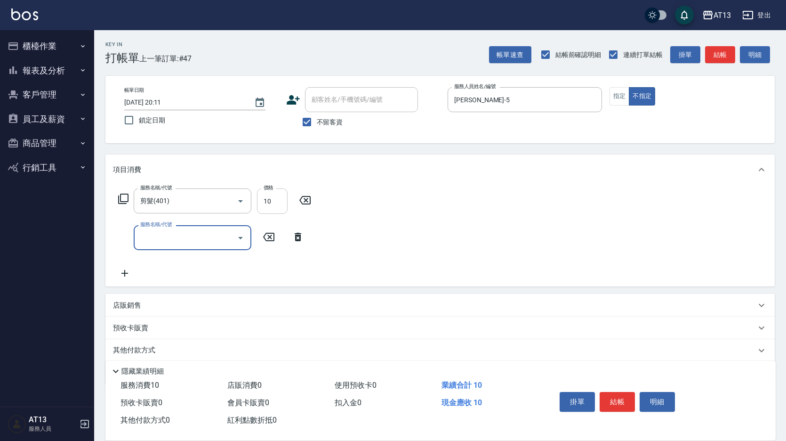
click at [272, 203] on input "10" at bounding box center [272, 200] width 31 height 25
type input "150"
click at [622, 393] on button "結帳" at bounding box center [617, 402] width 35 height 20
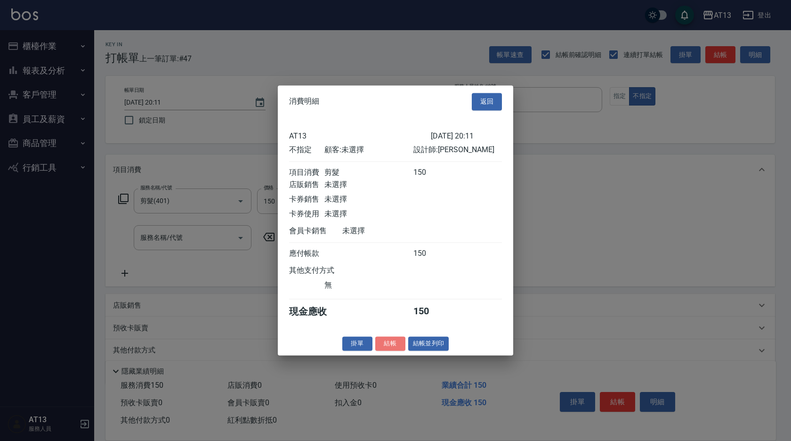
click at [393, 348] on button "結帳" at bounding box center [390, 343] width 30 height 15
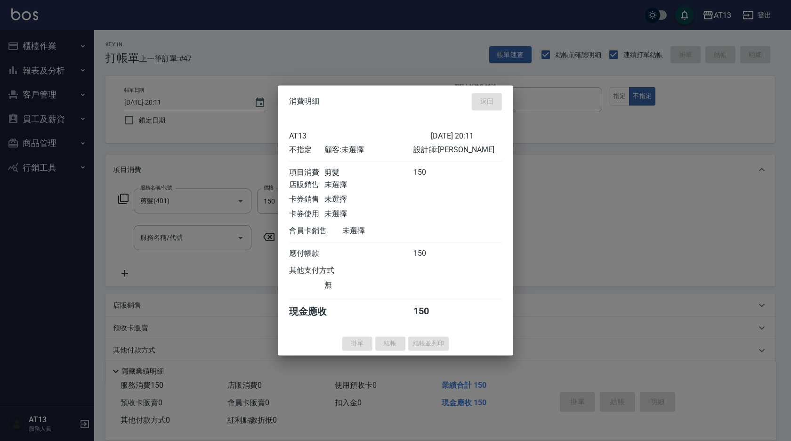
type input "[DATE] 20:12"
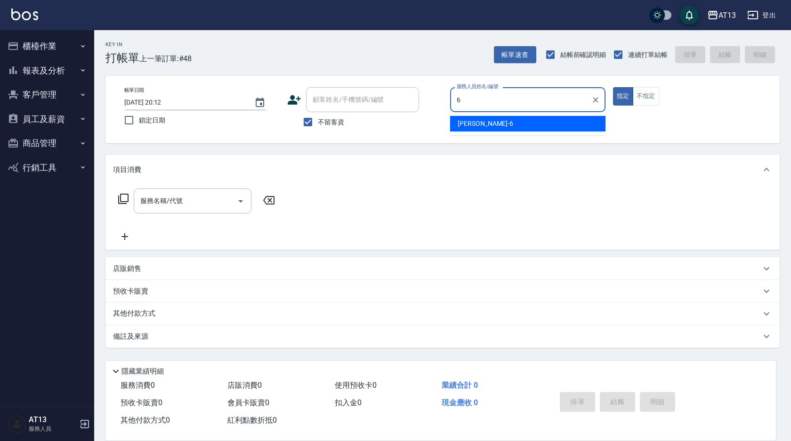
type input "[PERSON_NAME]-6"
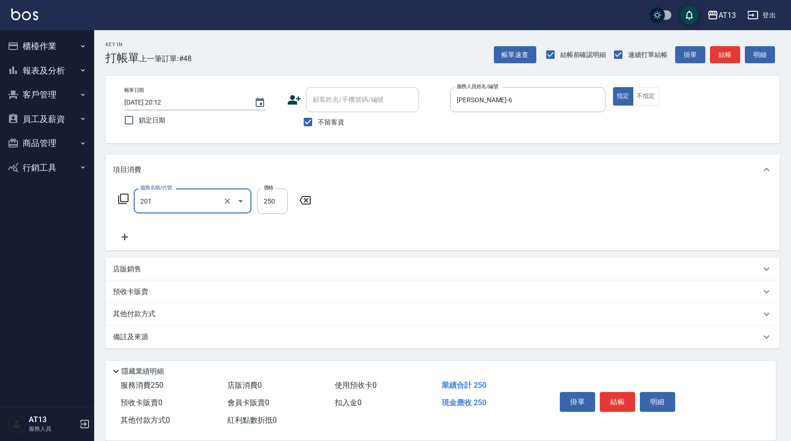
type input "洗髮(201)"
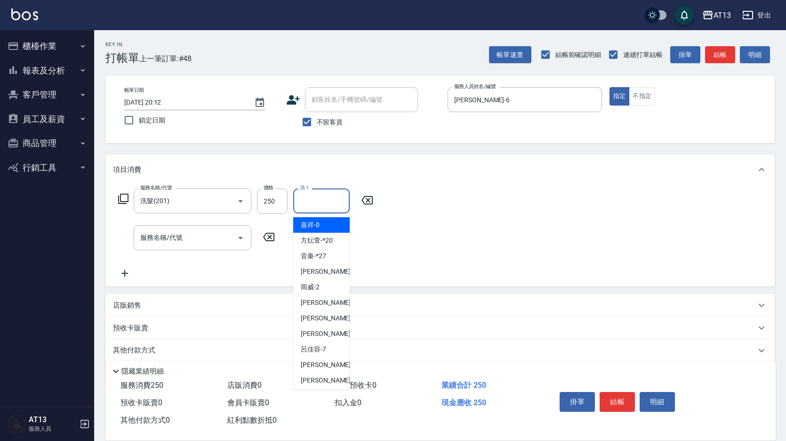
click at [313, 202] on input "洗-1" at bounding box center [321, 201] width 48 height 16
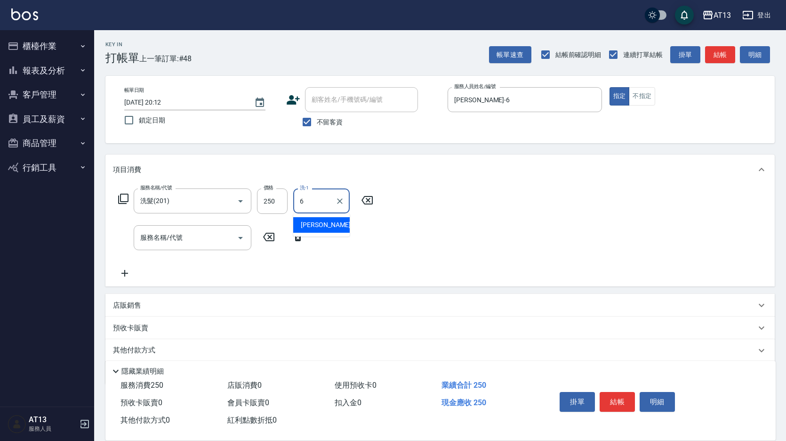
type input "[PERSON_NAME]-6"
click at [613, 392] on button "結帳" at bounding box center [617, 402] width 35 height 20
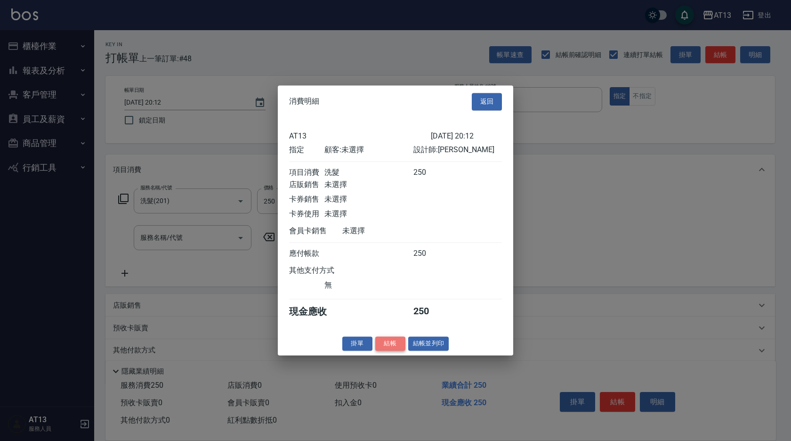
click at [395, 351] on button "結帳" at bounding box center [390, 343] width 30 height 15
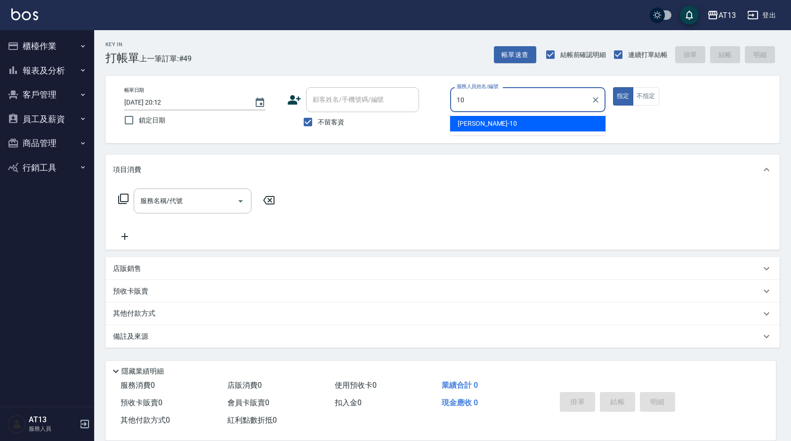
type input "[PERSON_NAME]-10"
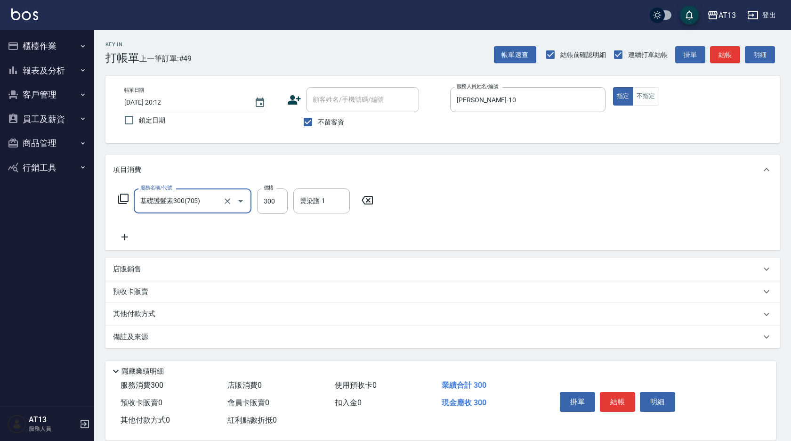
click at [136, 197] on div "基礎護髮素300(705) 服務名稱/代號" at bounding box center [193, 200] width 118 height 25
type input "剪髮(401)"
type input "300"
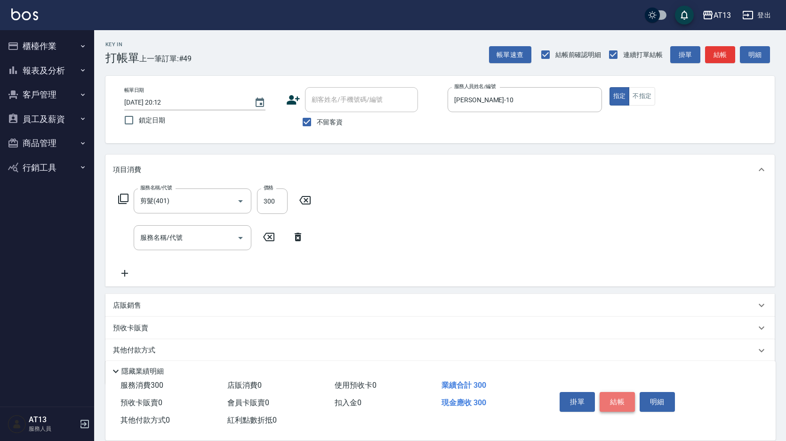
click at [617, 402] on button "結帳" at bounding box center [617, 402] width 35 height 20
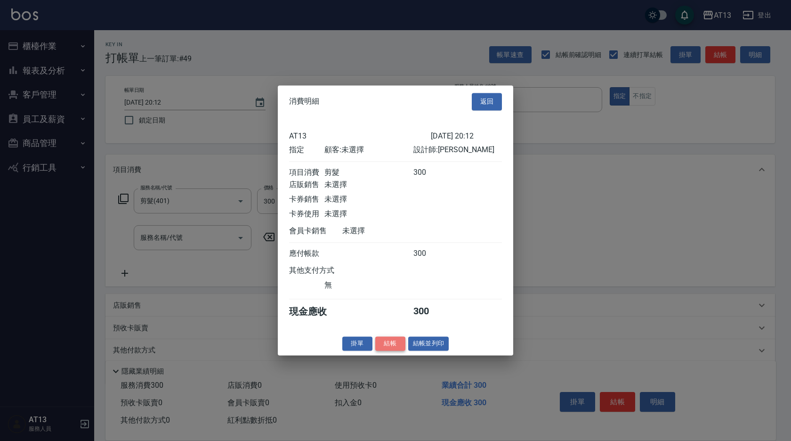
click at [386, 345] on button "結帳" at bounding box center [390, 343] width 30 height 15
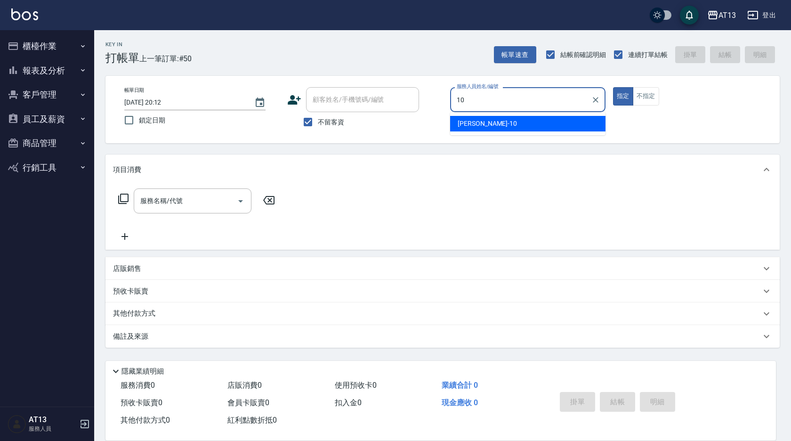
type input "[PERSON_NAME]-10"
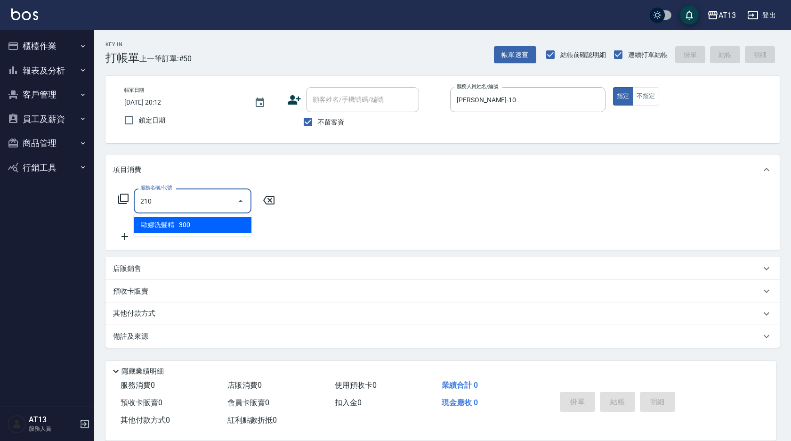
type input "歐娜洗髮精(210)"
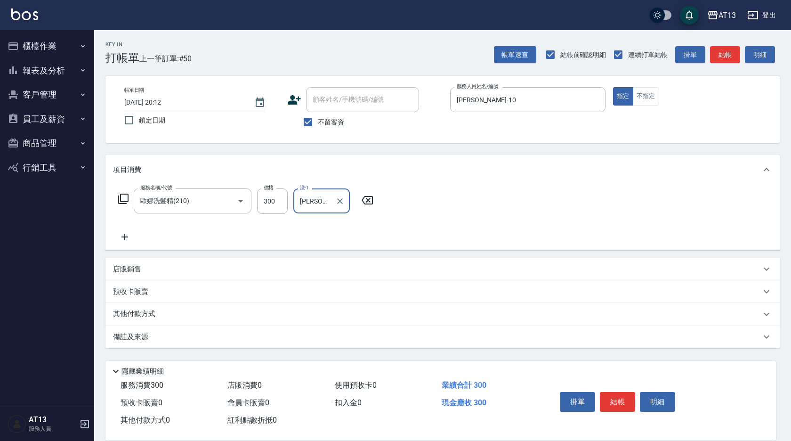
type input "[PERSON_NAME]-33"
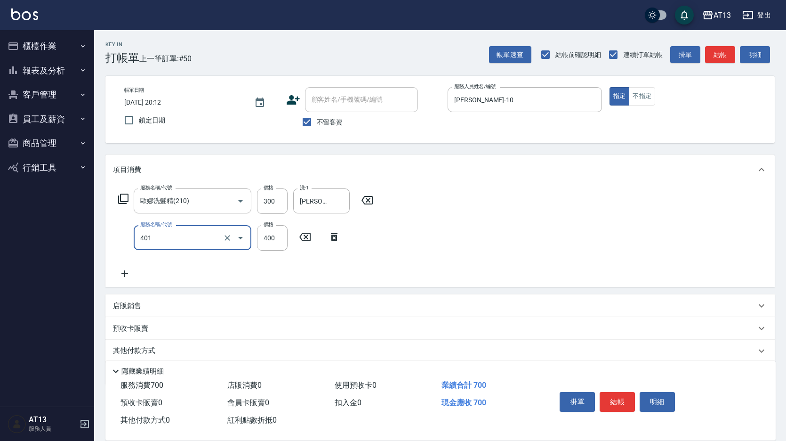
type input "剪髮(401)"
type input "450"
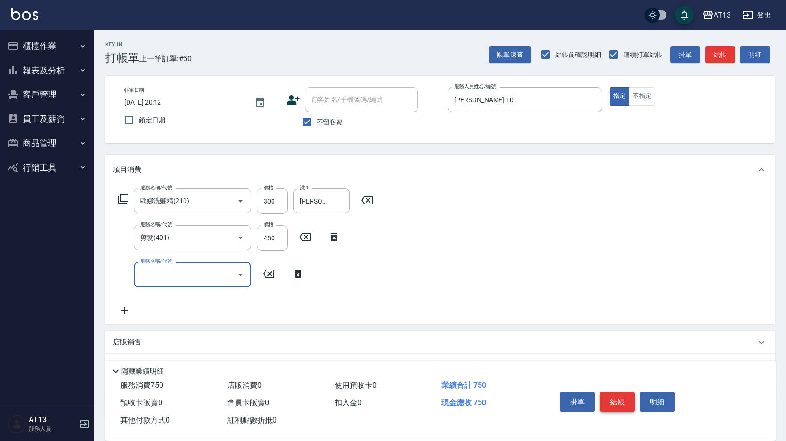
click at [631, 402] on button "結帳" at bounding box center [617, 402] width 35 height 20
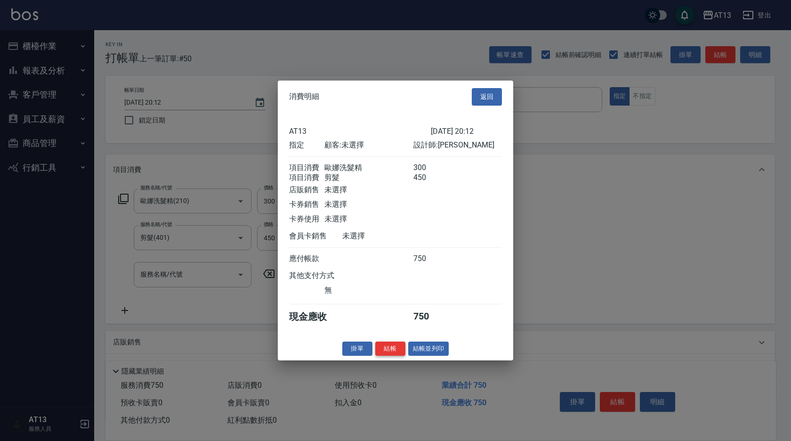
click at [395, 355] on button "結帳" at bounding box center [390, 348] width 30 height 15
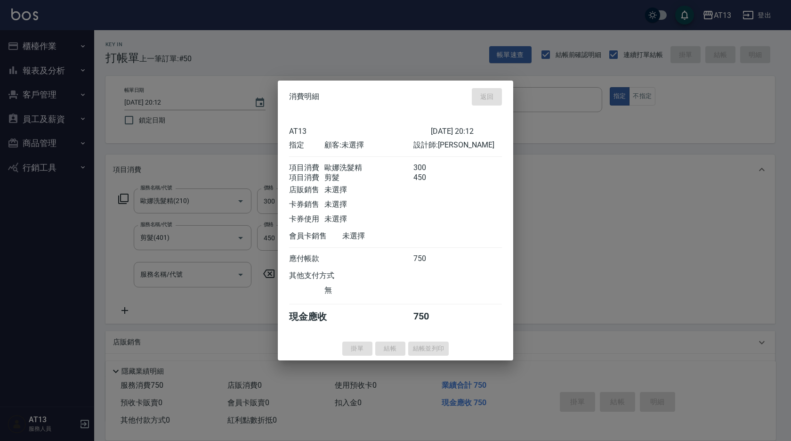
type input "[DATE] 20:13"
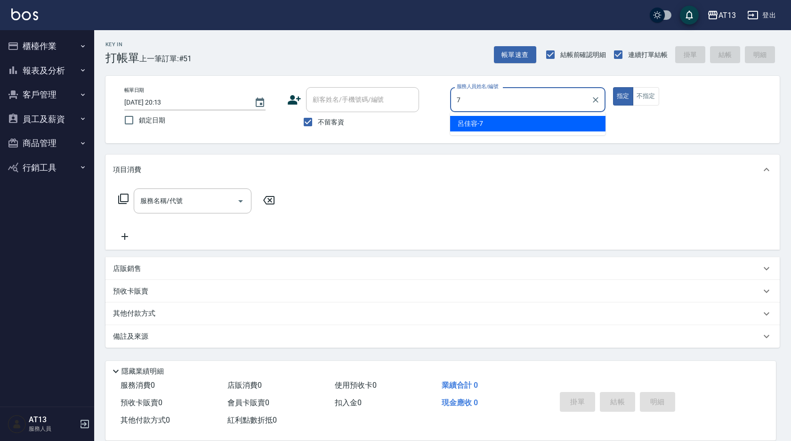
type input "呂佳容-7"
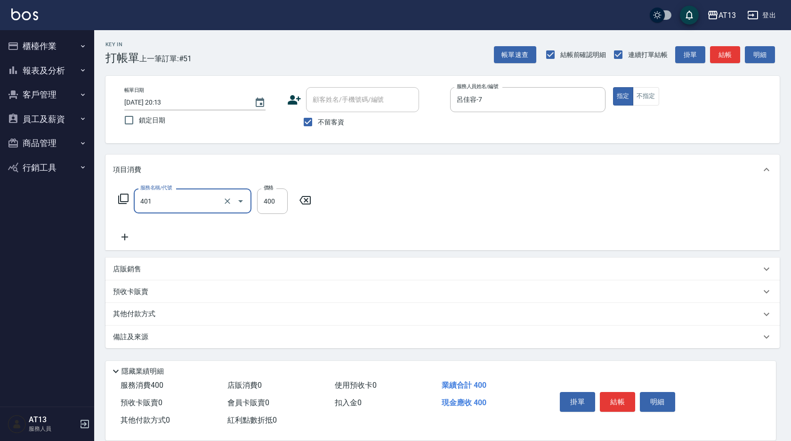
type input "剪髮(401)"
type input "250"
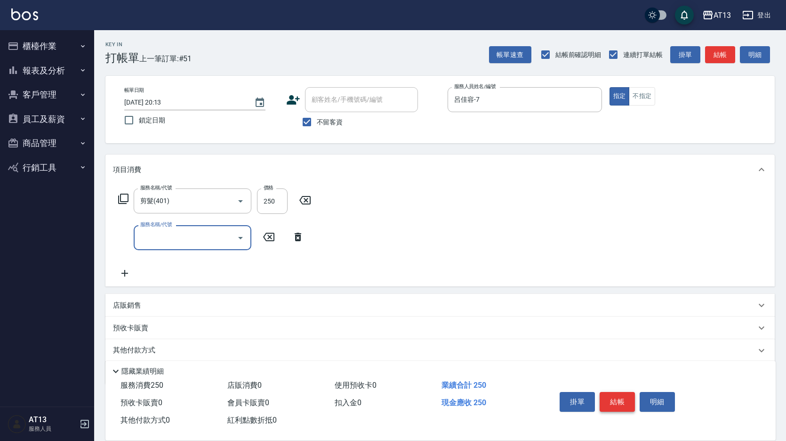
click at [613, 394] on button "結帳" at bounding box center [617, 402] width 35 height 20
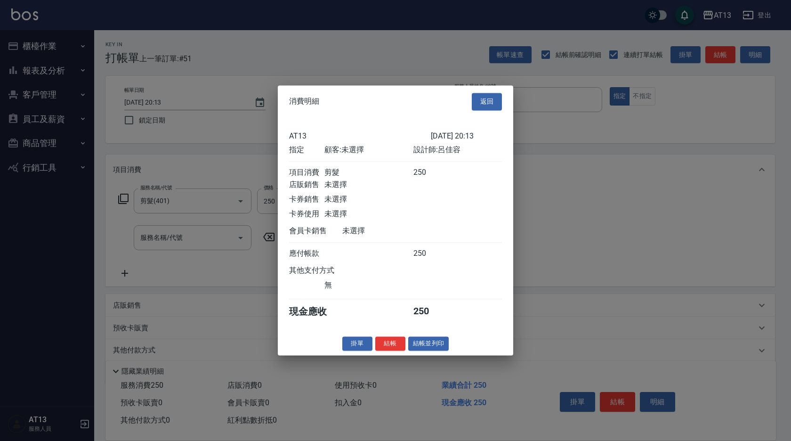
click at [377, 351] on div "掛單 結帳 結帳並列印" at bounding box center [395, 343] width 235 height 15
click at [383, 349] on button "結帳" at bounding box center [390, 343] width 30 height 15
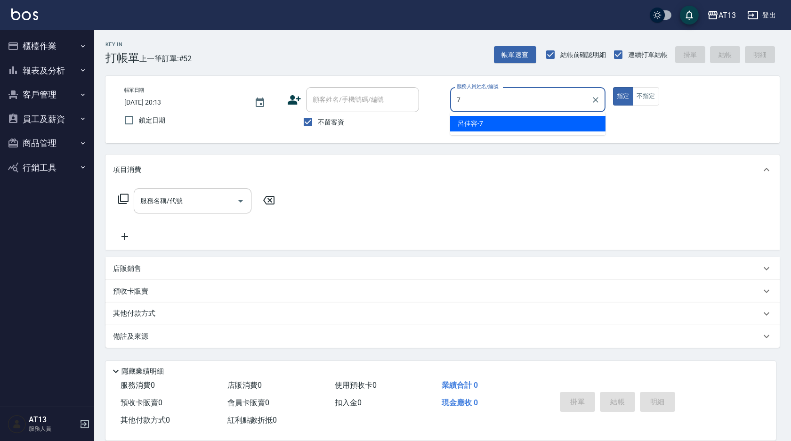
type input "呂佳容-7"
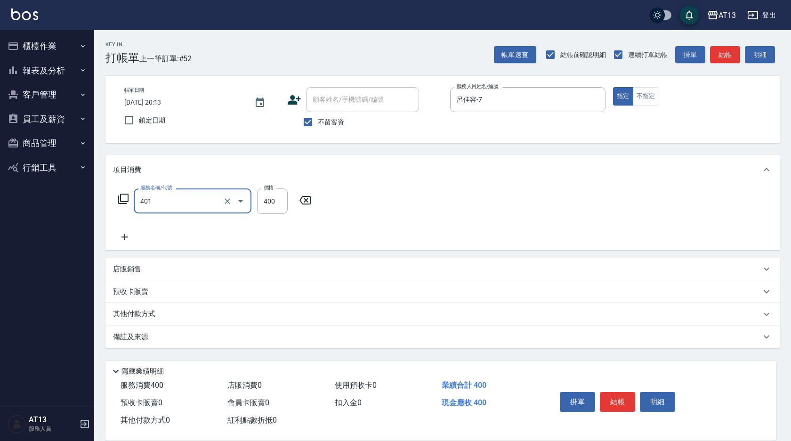
type input "剪髮(401)"
type input "300"
click at [622, 397] on button "結帳" at bounding box center [617, 402] width 35 height 20
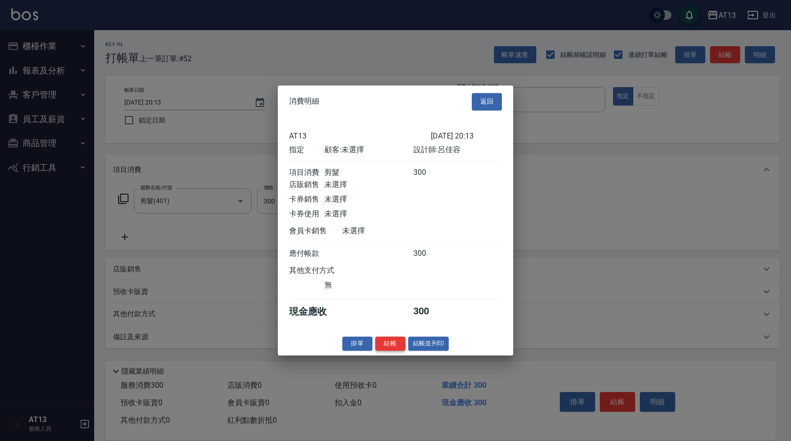
click at [398, 349] on button "結帳" at bounding box center [390, 343] width 30 height 15
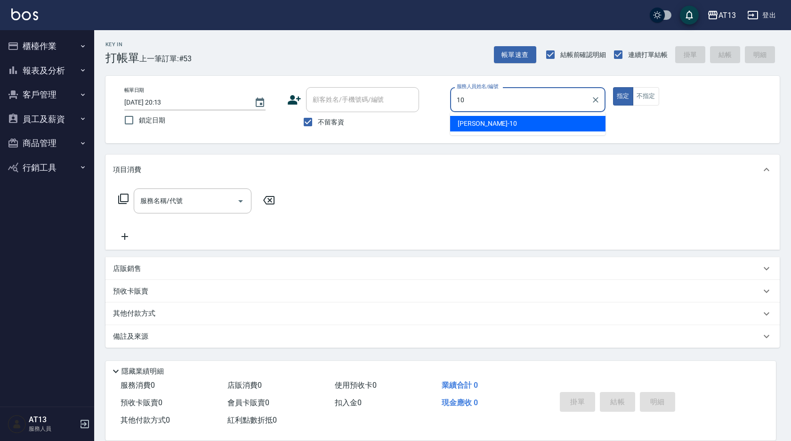
type input "[PERSON_NAME]-10"
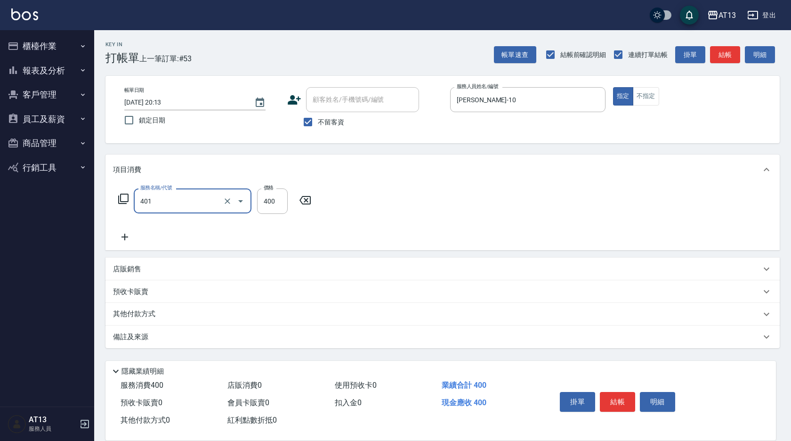
type input "剪髮(401)"
type input "200"
click at [618, 396] on button "結帳" at bounding box center [617, 402] width 35 height 20
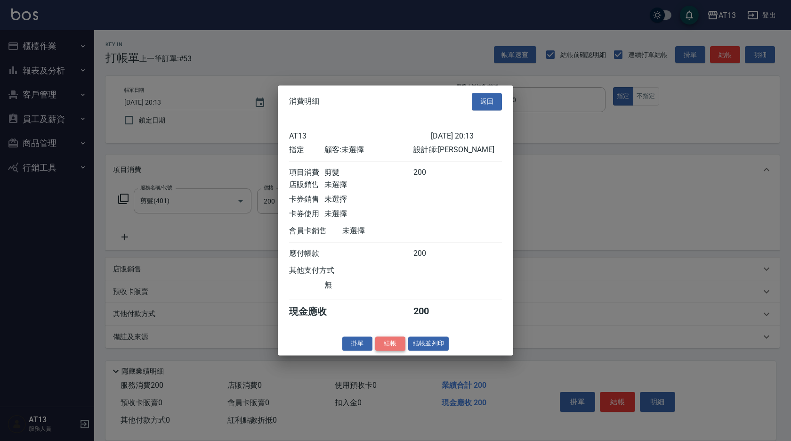
click at [395, 345] on button "結帳" at bounding box center [390, 343] width 30 height 15
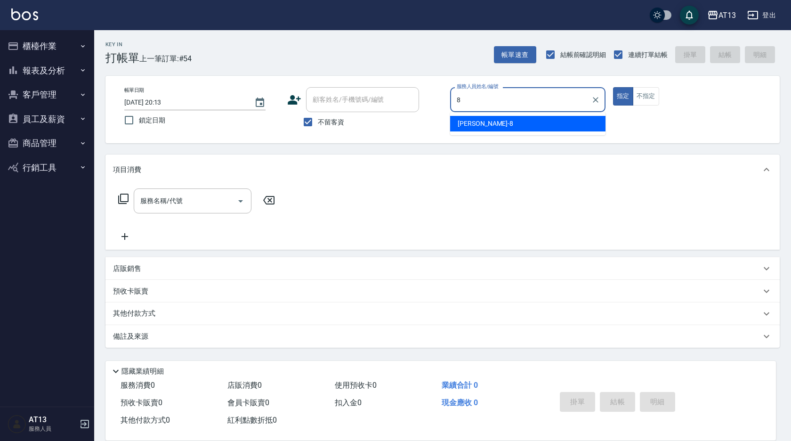
type input "[PERSON_NAME]-8"
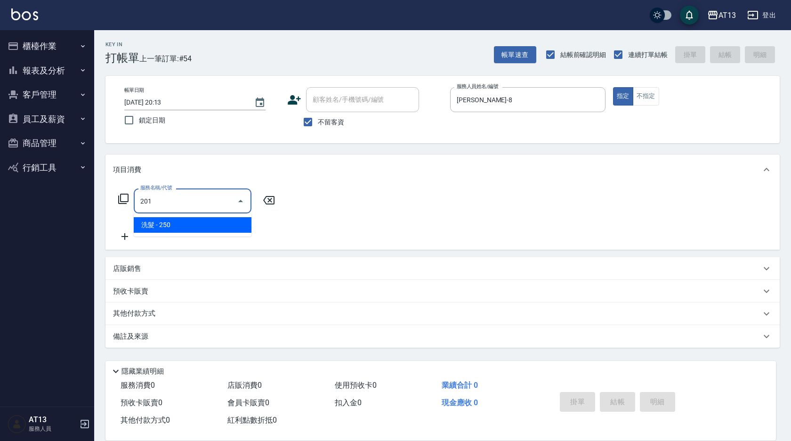
type input "洗髮(201)"
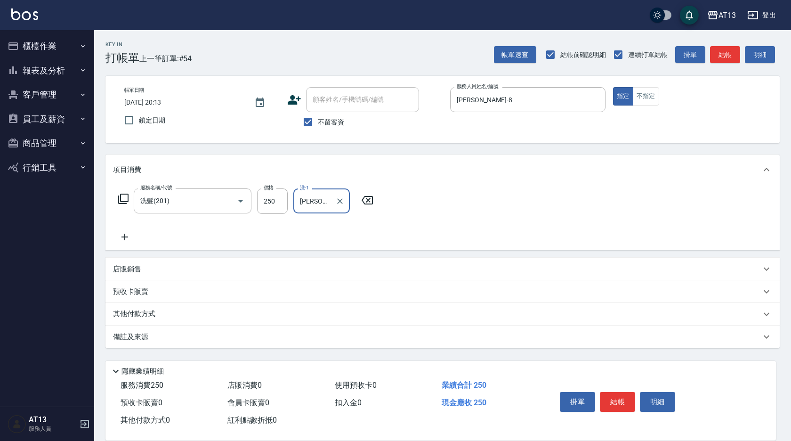
type input "[PERSON_NAME]-11"
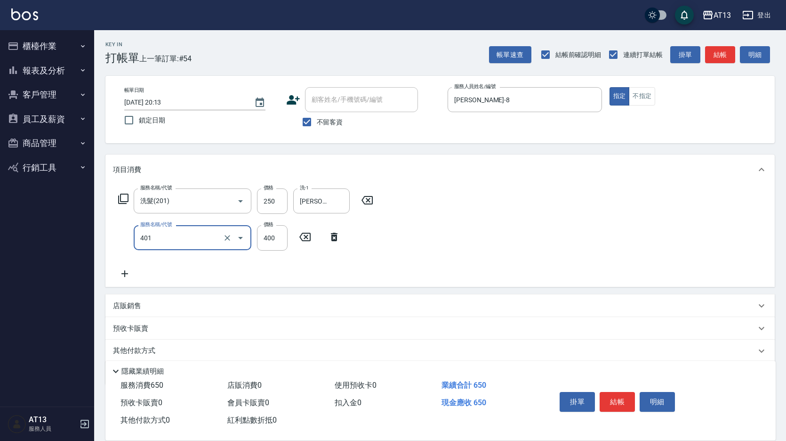
type input "剪髮(401)"
type input "300"
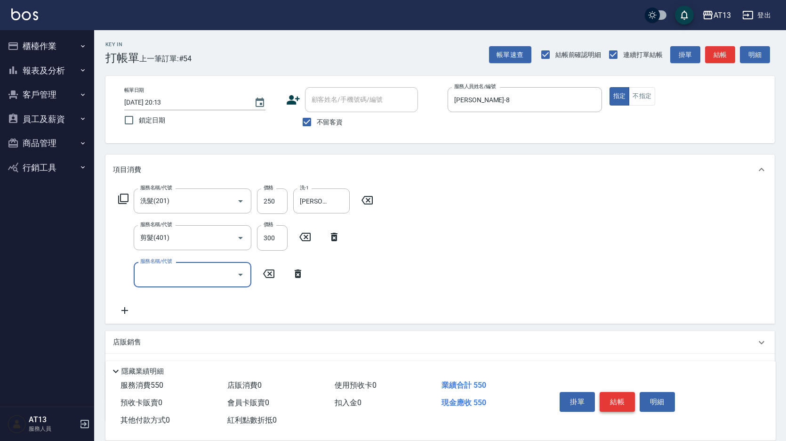
click at [622, 406] on button "結帳" at bounding box center [617, 402] width 35 height 20
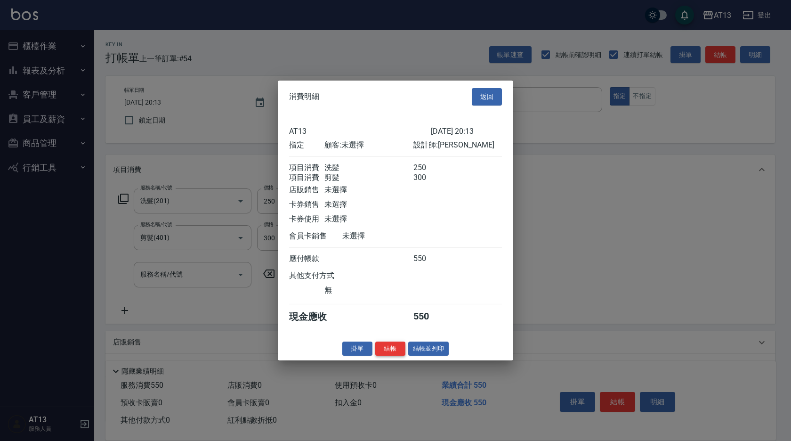
click at [395, 353] on button "結帳" at bounding box center [390, 348] width 30 height 15
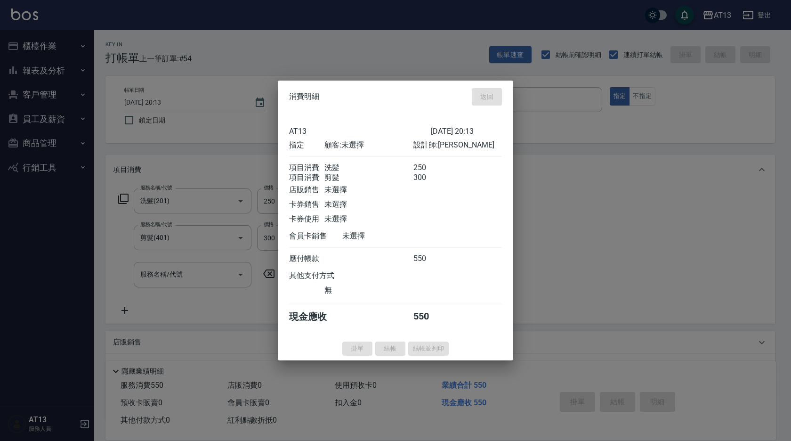
type input "[DATE] 20:14"
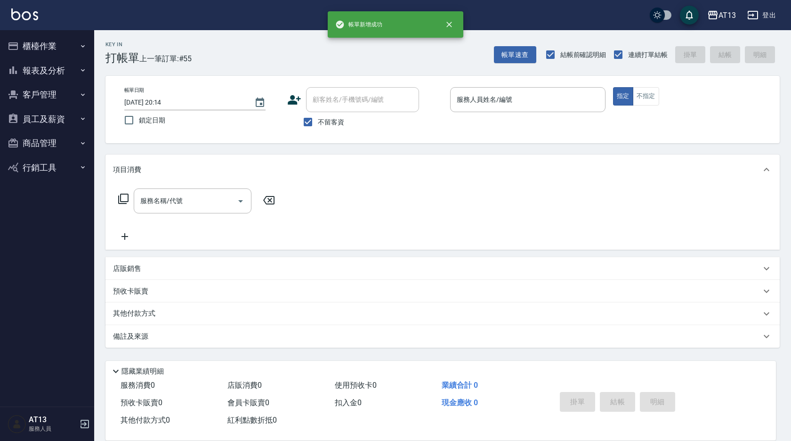
click at [381, 23] on span "帳單新增成功" at bounding box center [358, 24] width 47 height 9
click at [183, 57] on span "上一筆訂單:#55" at bounding box center [165, 59] width 53 height 12
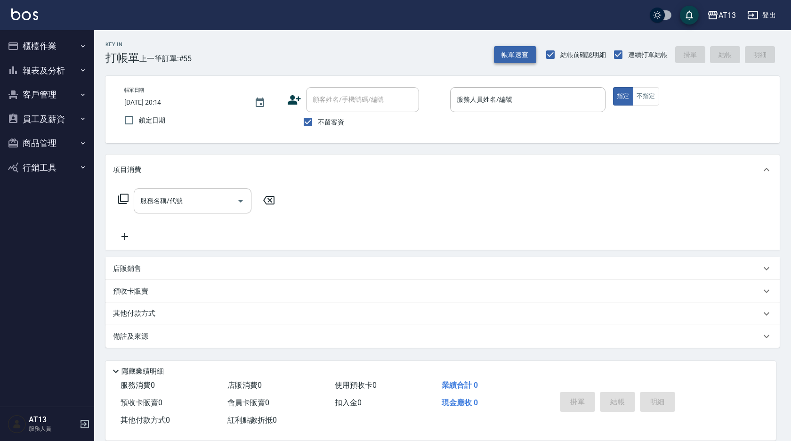
click at [506, 48] on button "帳單速查" at bounding box center [515, 54] width 42 height 17
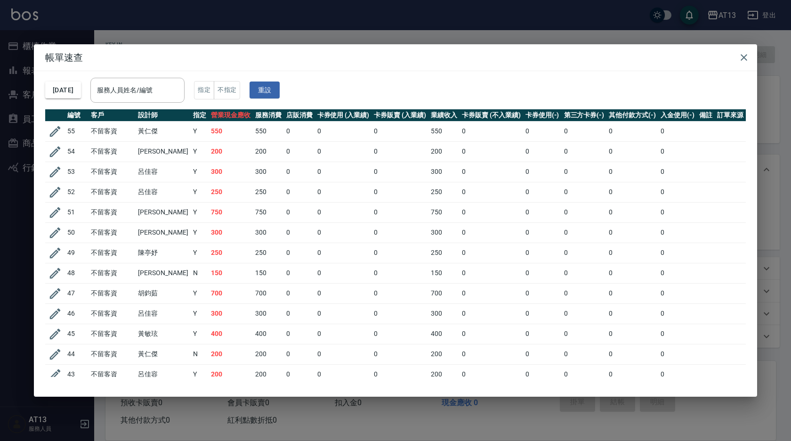
click at [389, 135] on td "0" at bounding box center [399, 131] width 57 height 20
click at [356, 135] on td "0" at bounding box center [343, 131] width 57 height 20
click at [136, 131] on td "黃仁傑" at bounding box center [163, 131] width 55 height 20
click at [135, 131] on td "不留客資" at bounding box center [111, 131] width 47 height 20
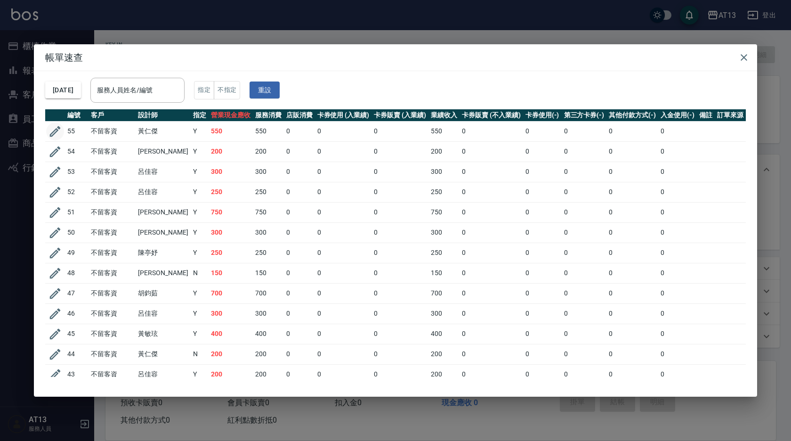
click at [50, 128] on icon "button" at bounding box center [55, 131] width 14 height 14
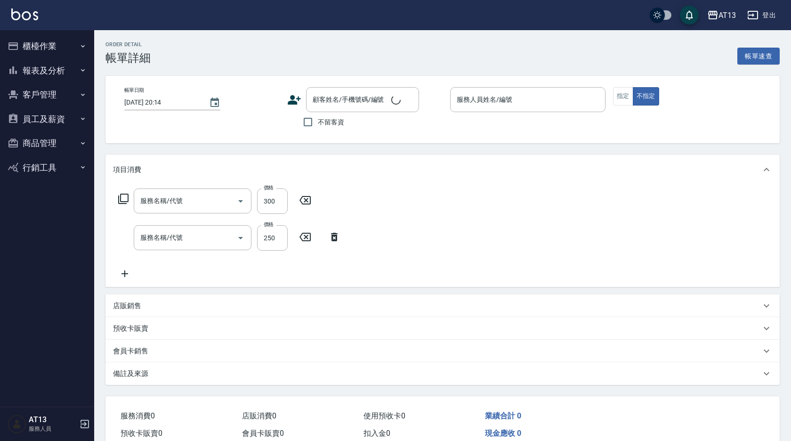
type input "[DATE] 20:13"
checkbox input "true"
type input "[PERSON_NAME]-8"
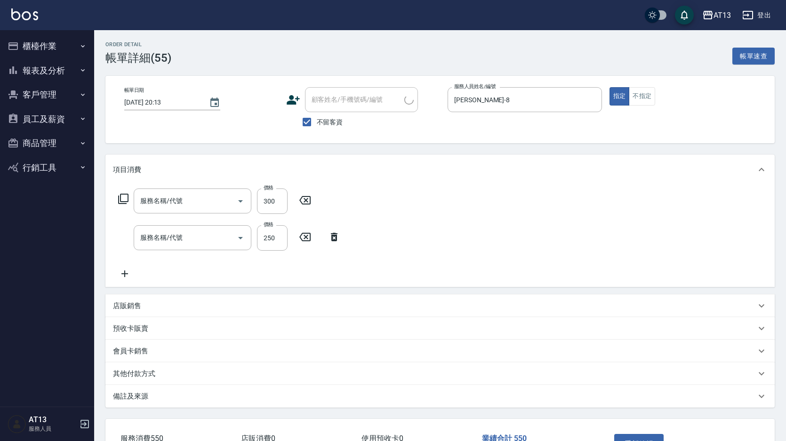
type input "剪髮(401)"
type input "洗髮(201)"
click at [397, 86] on div "帳單日期 [DATE] 20:13 顧客姓名/手機號碼/編號 顧客姓名/手機號碼/編號 不留客資 服務人員姓名/編號 [PERSON_NAME]-8 服務人員…" at bounding box center [439, 109] width 669 height 67
click at [55, 47] on button "櫃檯作業" at bounding box center [47, 46] width 87 height 24
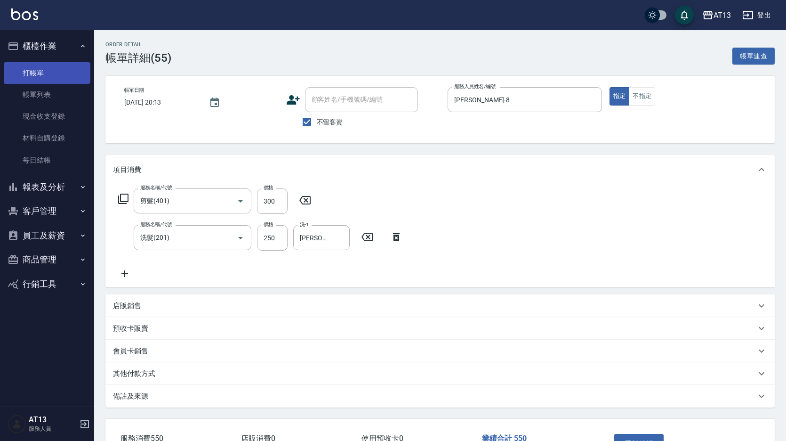
click at [38, 69] on link "打帳單" at bounding box center [47, 73] width 87 height 22
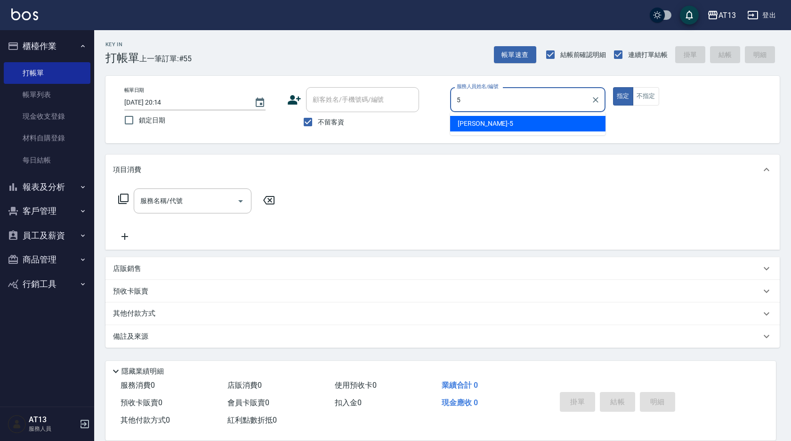
type input "[PERSON_NAME]-5"
type button "true"
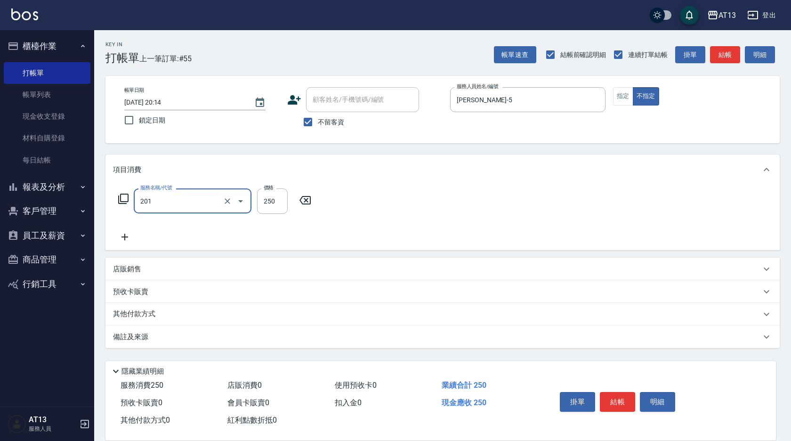
type input "洗髮(201)"
type input "[PERSON_NAME]-33"
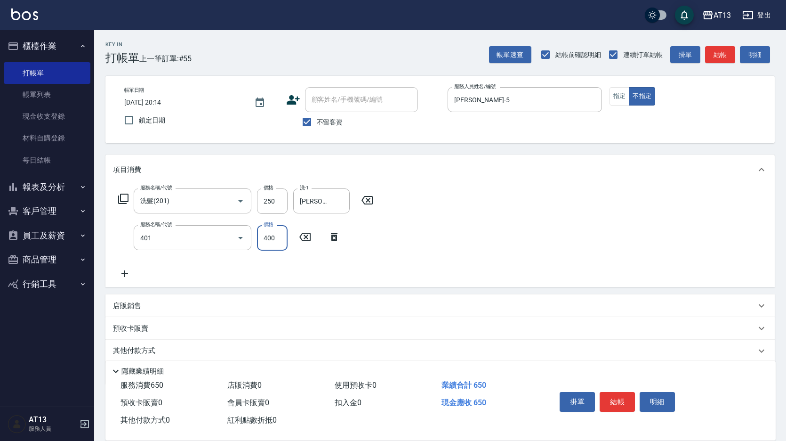
type input "剪髮(401)"
type input "200"
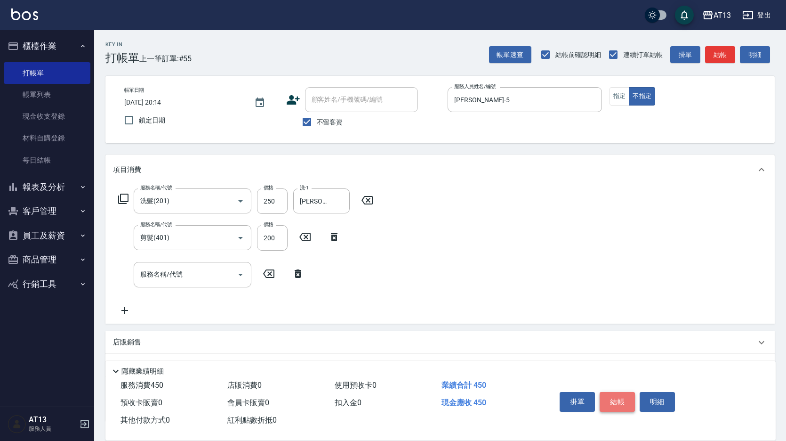
click at [611, 397] on button "結帳" at bounding box center [617, 402] width 35 height 20
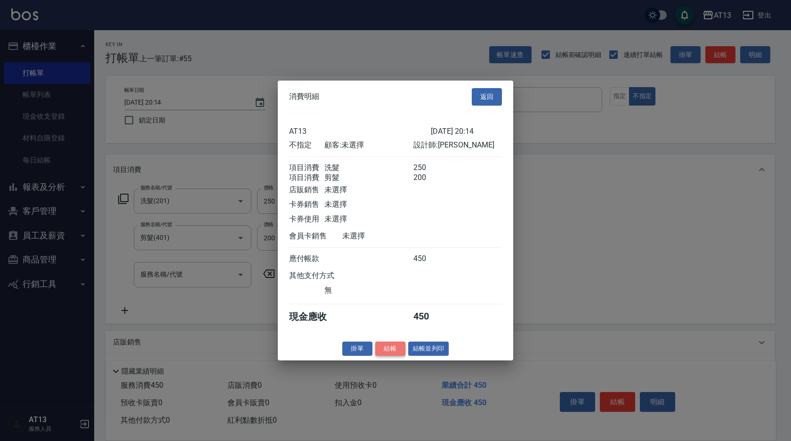
click at [399, 353] on button "結帳" at bounding box center [390, 348] width 30 height 15
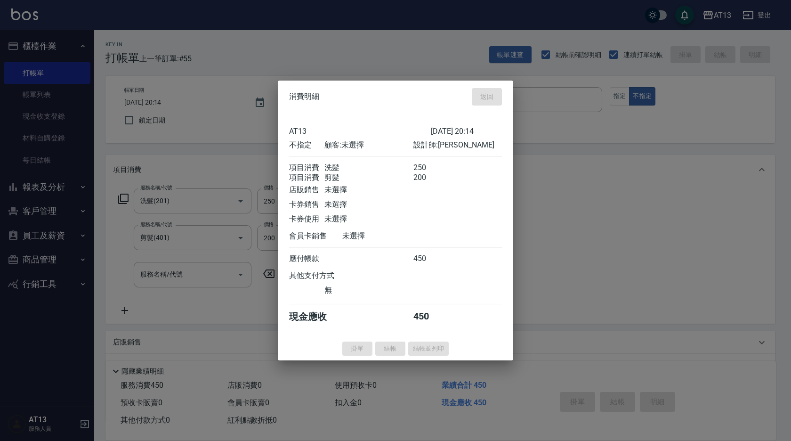
type input "[DATE] 20:15"
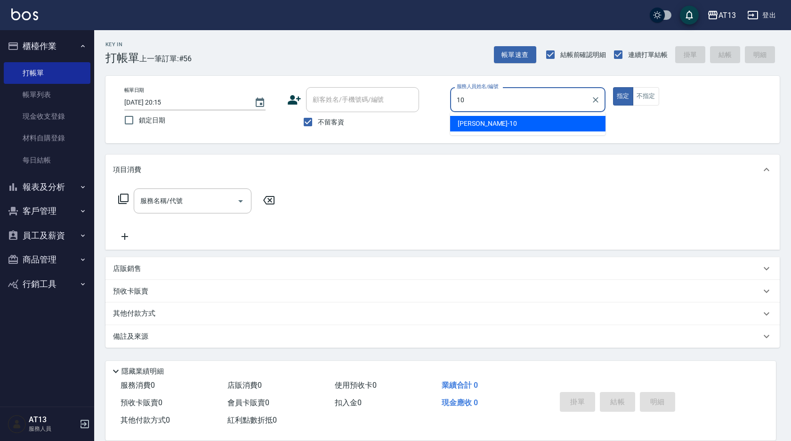
type input "[PERSON_NAME]-10"
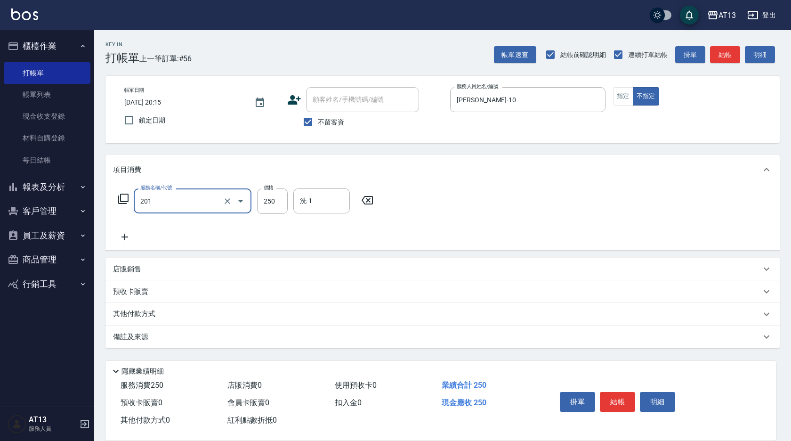
type input "洗髮(201)"
type input "[PERSON_NAME]-31"
click at [612, 401] on button "結帳" at bounding box center [617, 402] width 35 height 20
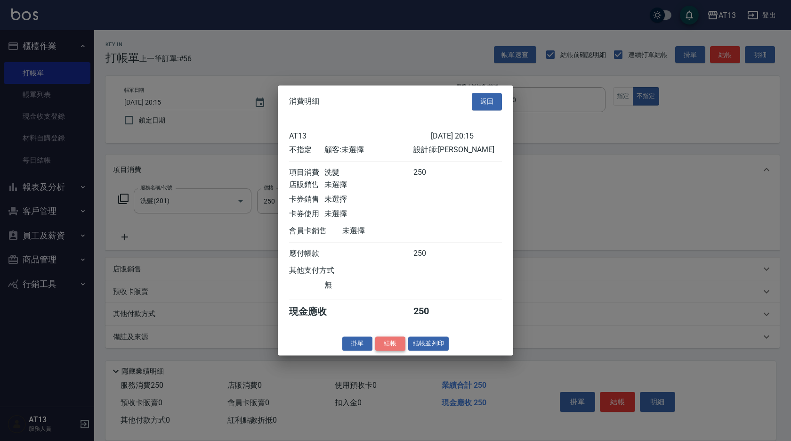
click at [393, 351] on button "結帳" at bounding box center [390, 343] width 30 height 15
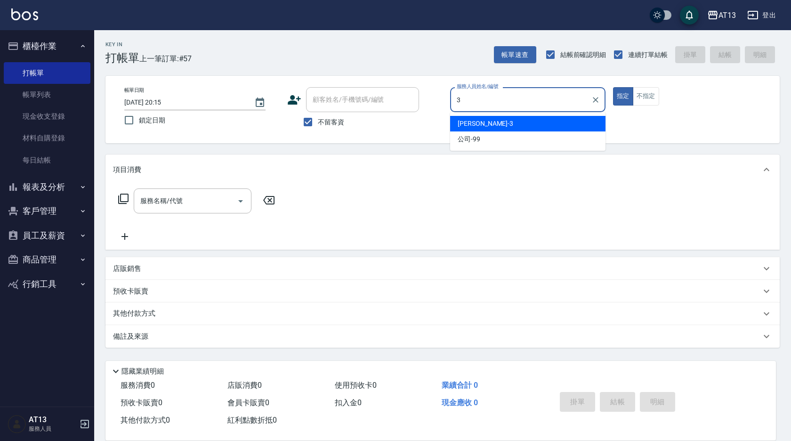
type input "[PERSON_NAME]-3"
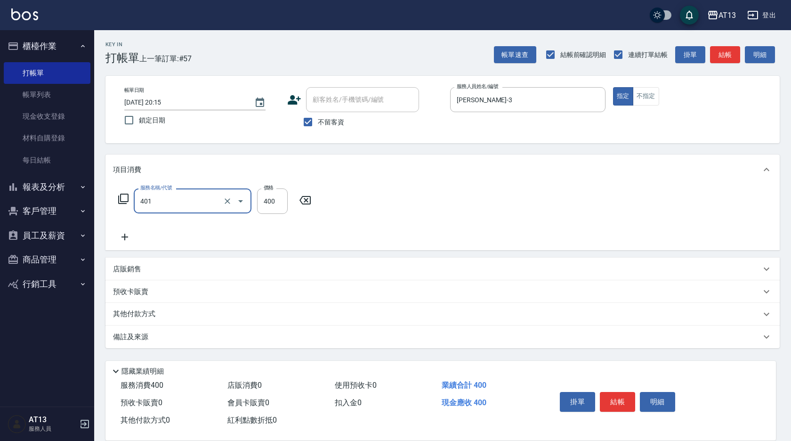
type input "剪髮(401)"
type input "350"
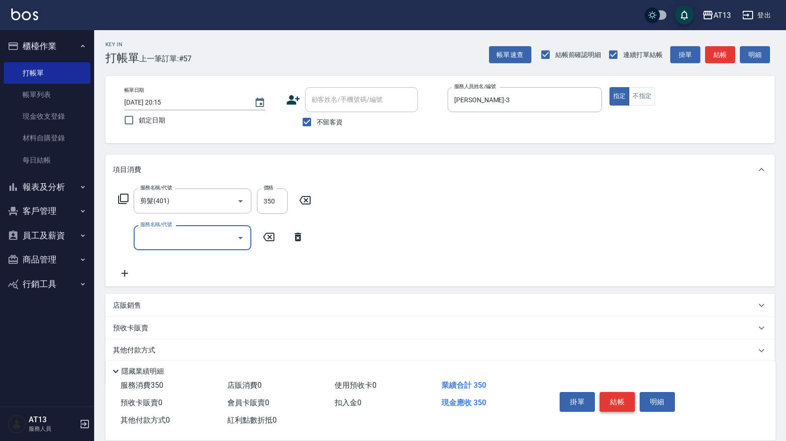
click at [626, 401] on button "結帳" at bounding box center [617, 402] width 35 height 20
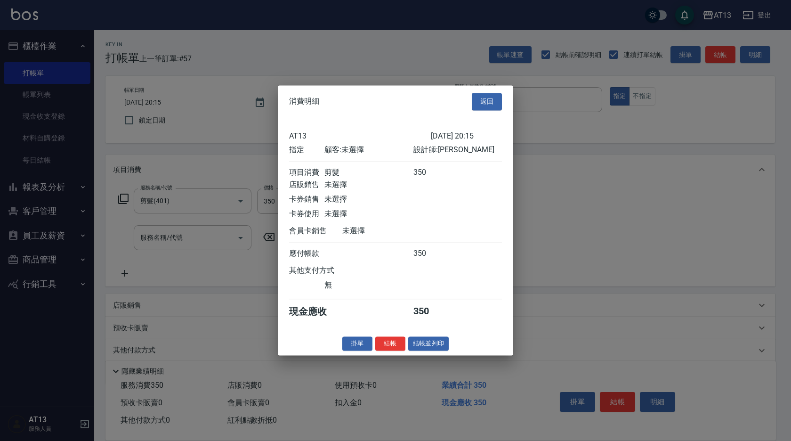
click at [381, 351] on button "結帳" at bounding box center [390, 343] width 30 height 15
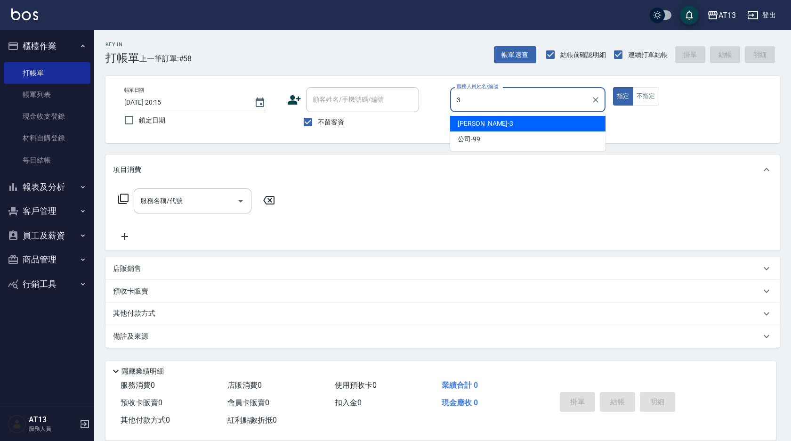
type input "[PERSON_NAME]-3"
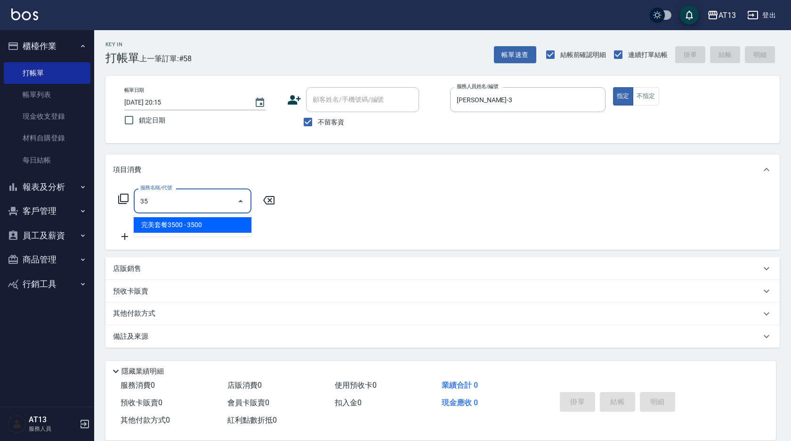
type input "3"
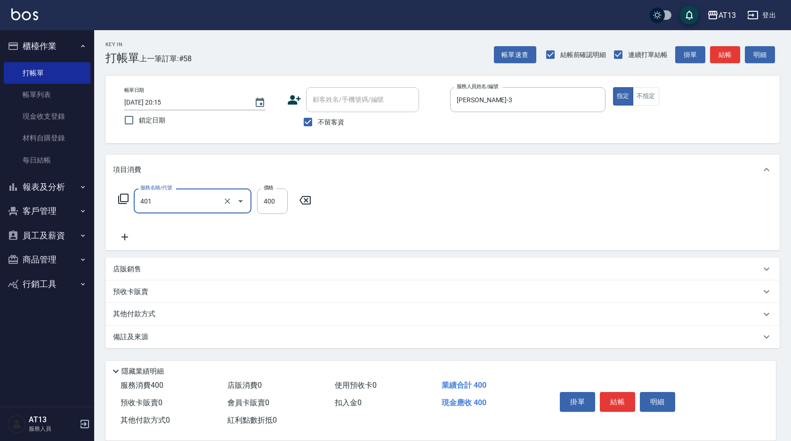
type input "剪髮(401)"
type input "350"
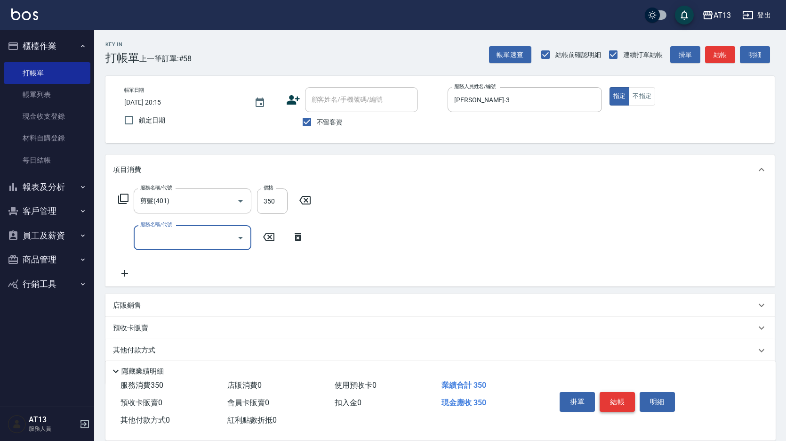
click at [606, 396] on button "結帳" at bounding box center [617, 402] width 35 height 20
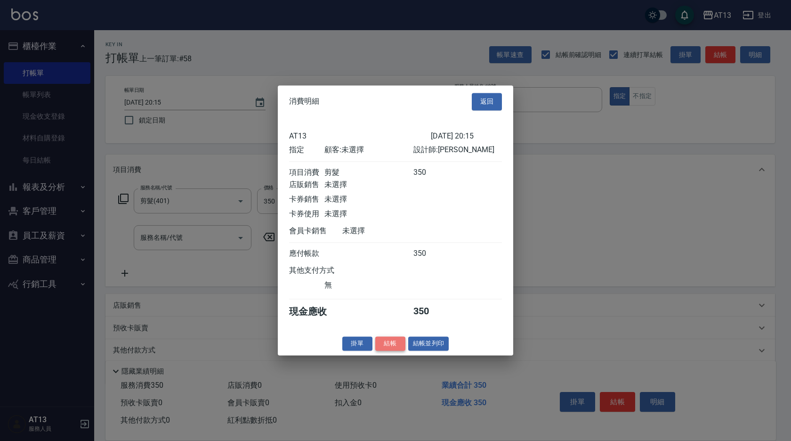
click at [394, 349] on button "結帳" at bounding box center [390, 343] width 30 height 15
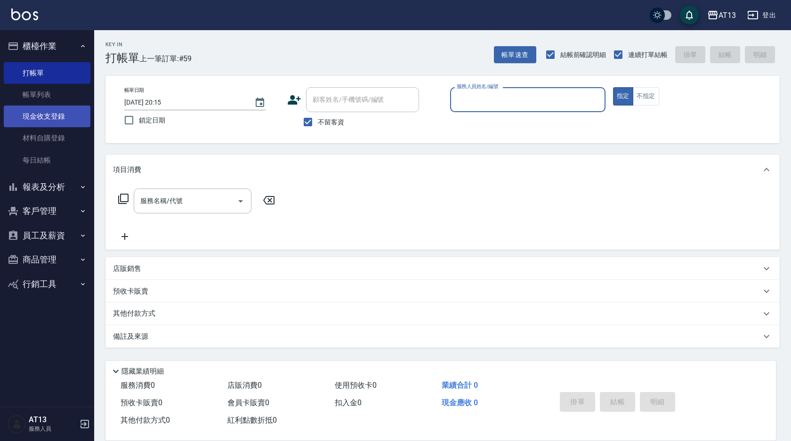
click at [39, 118] on link "現金收支登錄" at bounding box center [47, 116] width 87 height 22
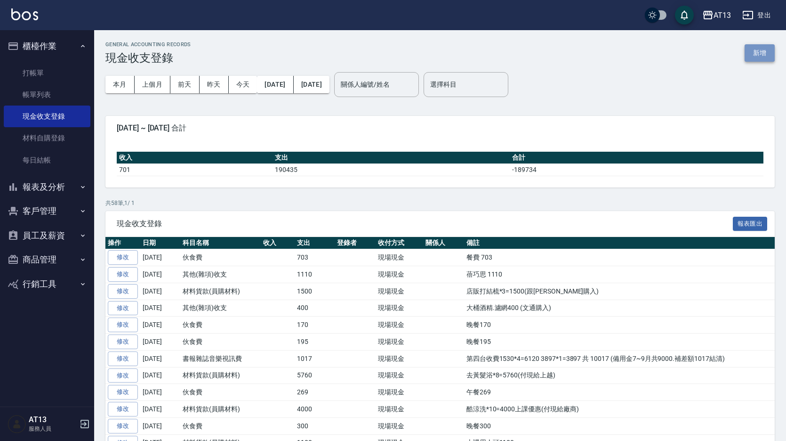
click at [762, 53] on button "新增" at bounding box center [760, 52] width 30 height 17
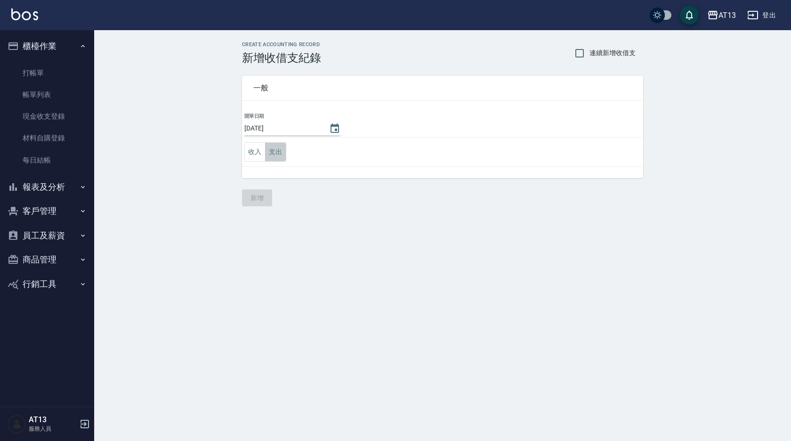
click at [275, 153] on button "支出" at bounding box center [275, 151] width 21 height 19
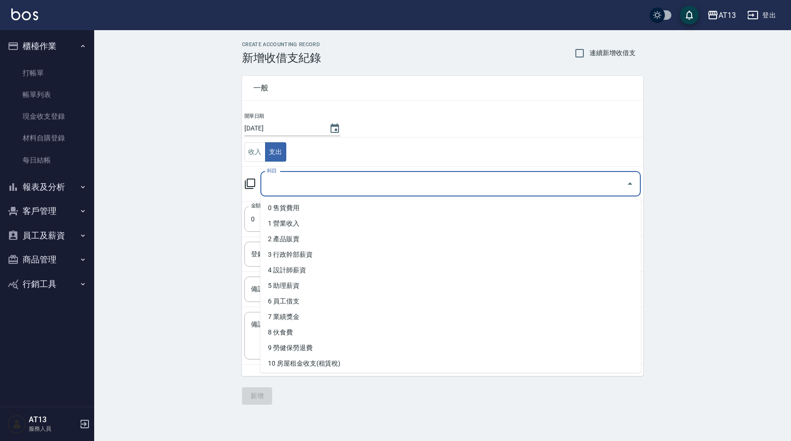
click at [297, 186] on input "科目" at bounding box center [444, 184] width 358 height 16
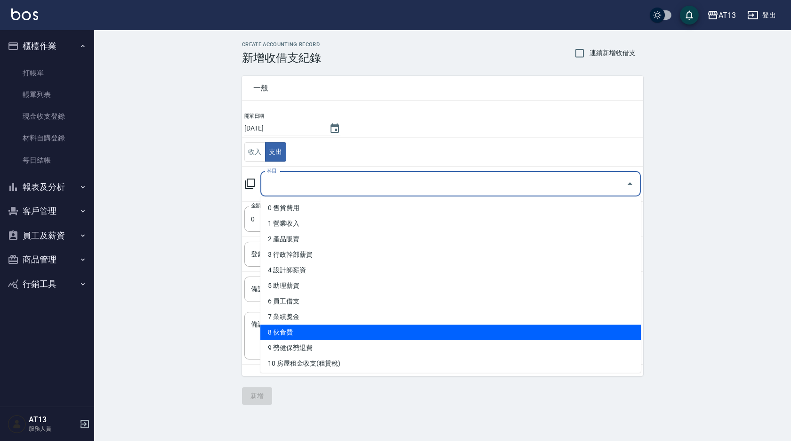
click at [290, 330] on li "8 伙食費" at bounding box center [450, 332] width 380 height 16
type input "8 伙食費"
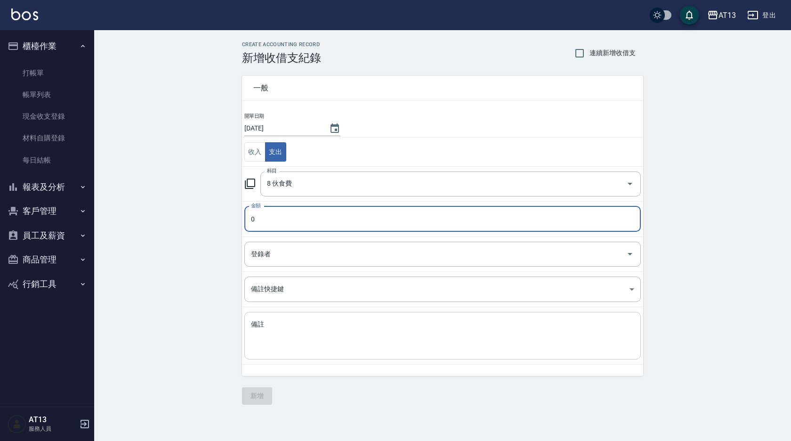
click at [280, 321] on textarea "備註" at bounding box center [442, 336] width 383 height 32
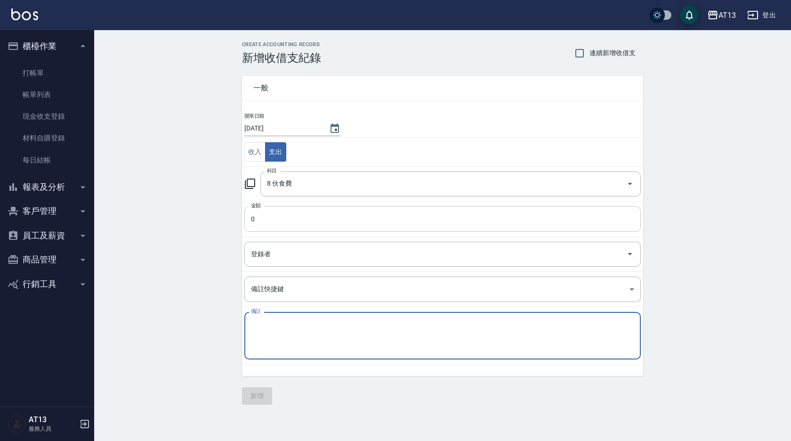
click at [275, 215] on input "0" at bounding box center [442, 218] width 396 height 25
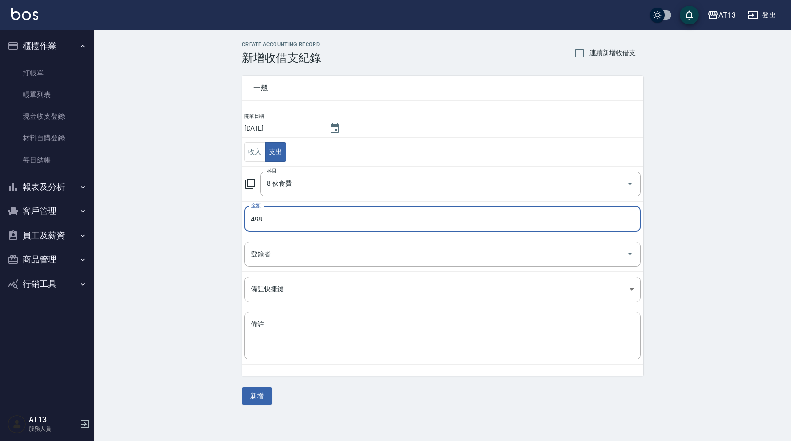
type input "498"
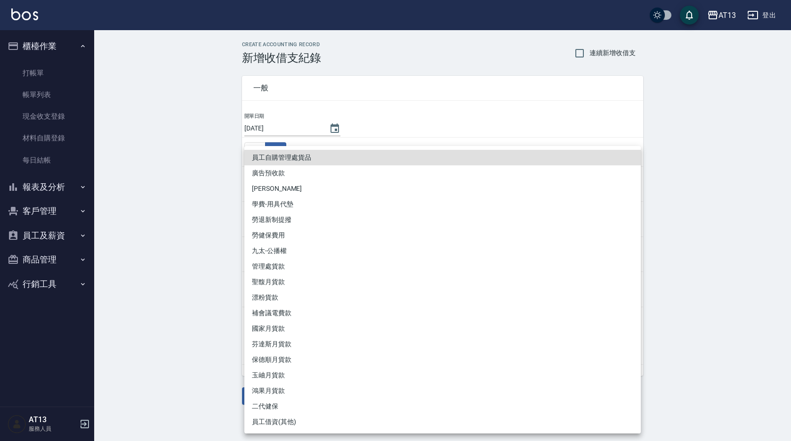
click at [151, 289] on div at bounding box center [395, 220] width 791 height 441
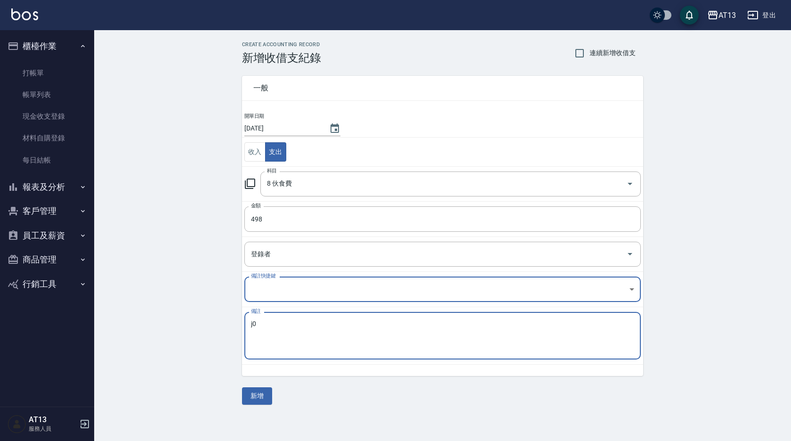
type textarea "j"
type textarea "晚498"
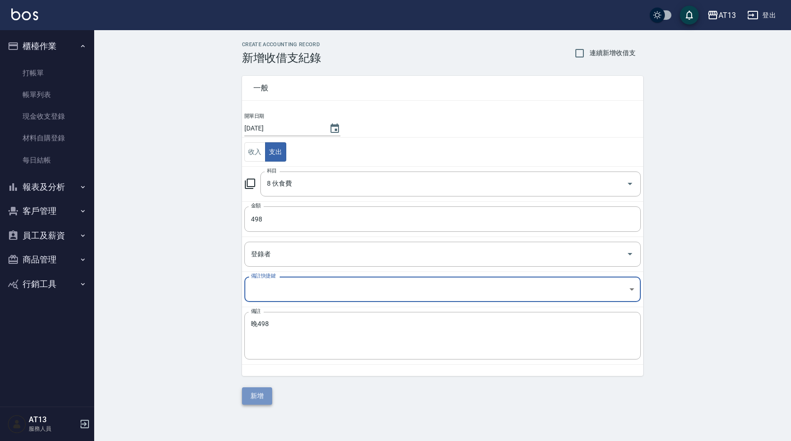
click at [263, 399] on button "新增" at bounding box center [257, 395] width 30 height 17
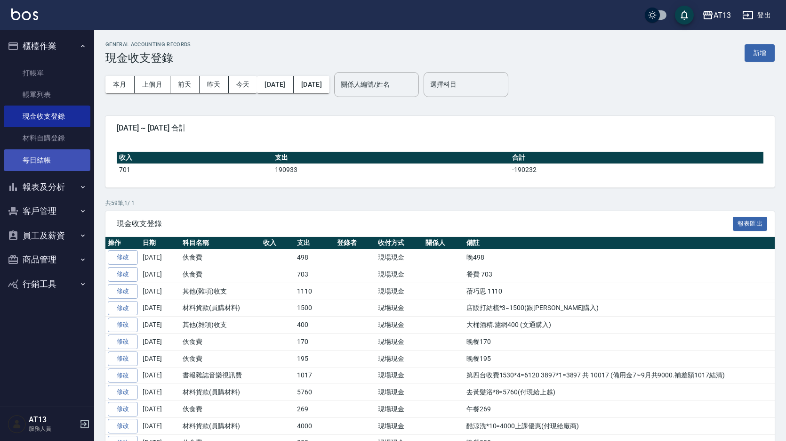
click at [30, 154] on link "每日結帳" at bounding box center [47, 160] width 87 height 22
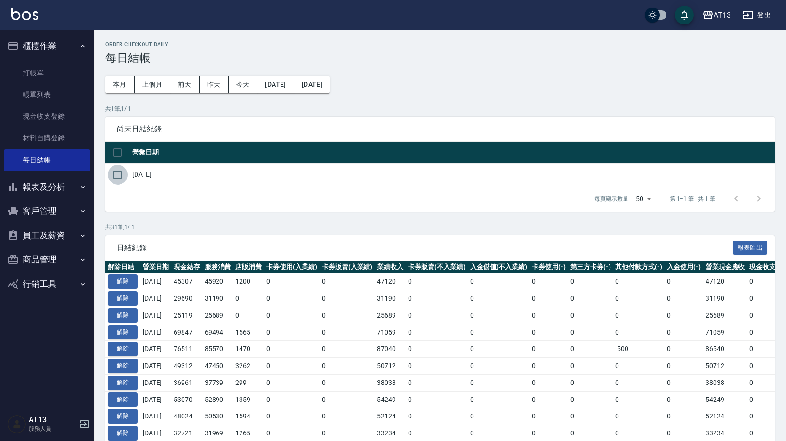
click at [120, 176] on input "checkbox" at bounding box center [118, 175] width 20 height 20
checkbox input "true"
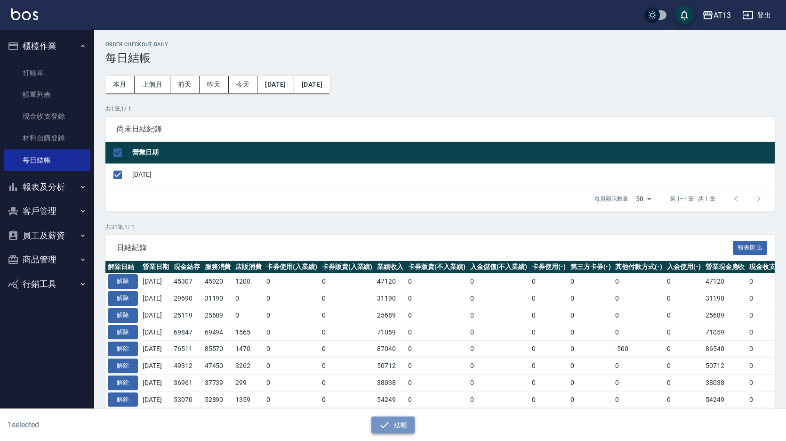
click at [388, 427] on icon "button" at bounding box center [384, 424] width 11 height 11
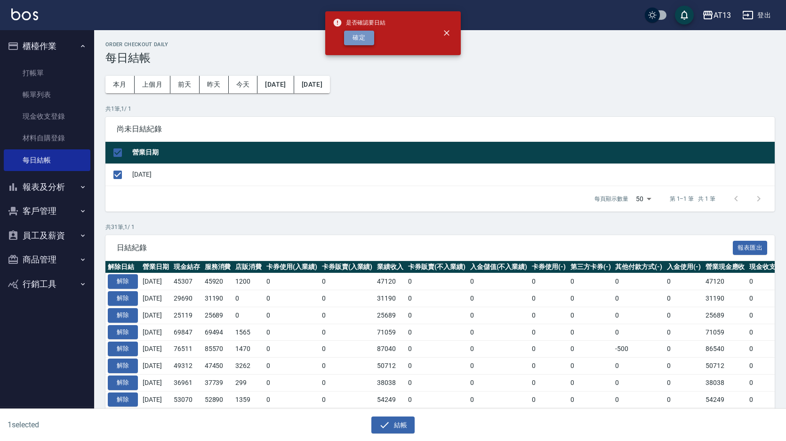
click at [357, 40] on button "確定" at bounding box center [359, 38] width 30 height 15
checkbox input "false"
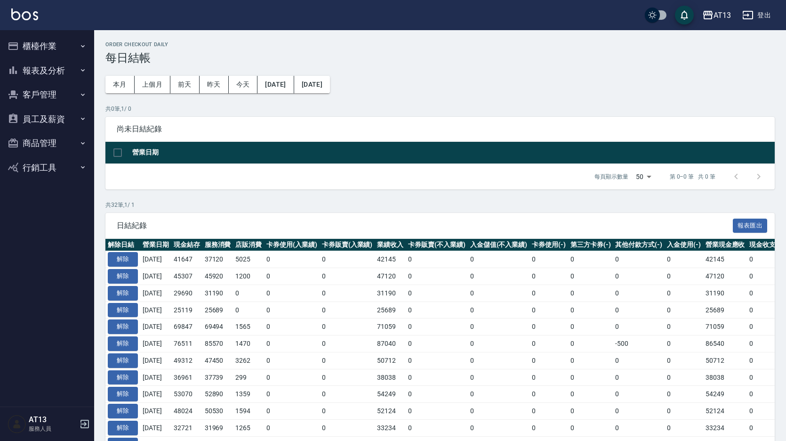
click at [48, 66] on button "報表及分析" at bounding box center [47, 70] width 87 height 24
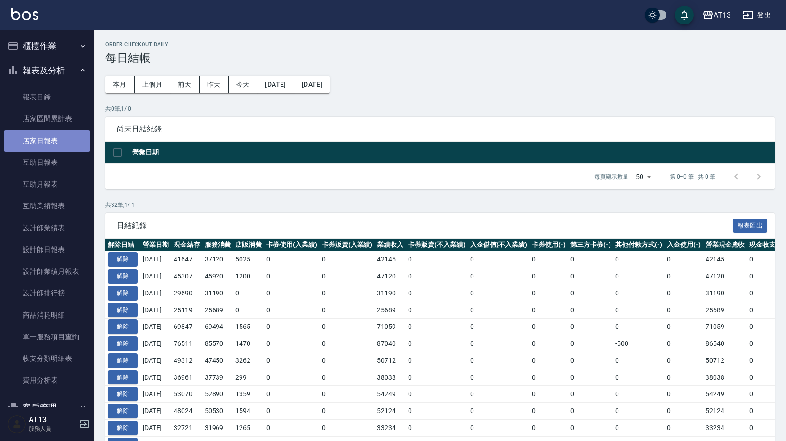
click at [52, 135] on link "店家日報表" at bounding box center [47, 141] width 87 height 22
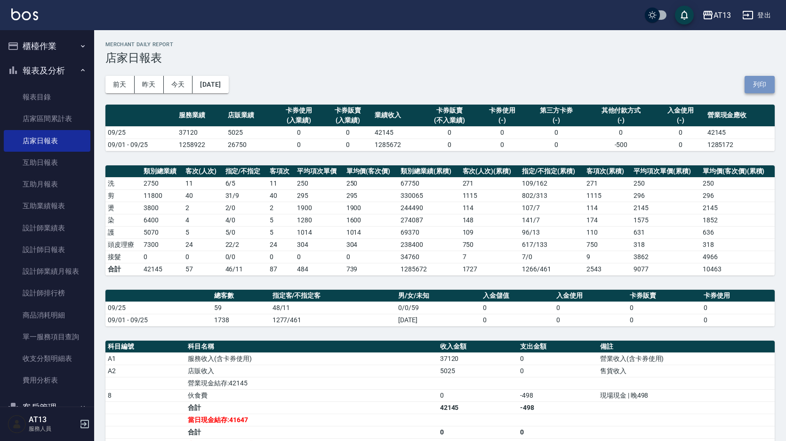
click at [753, 83] on button "列印" at bounding box center [760, 84] width 30 height 17
click at [44, 163] on link "互助日報表" at bounding box center [47, 163] width 87 height 22
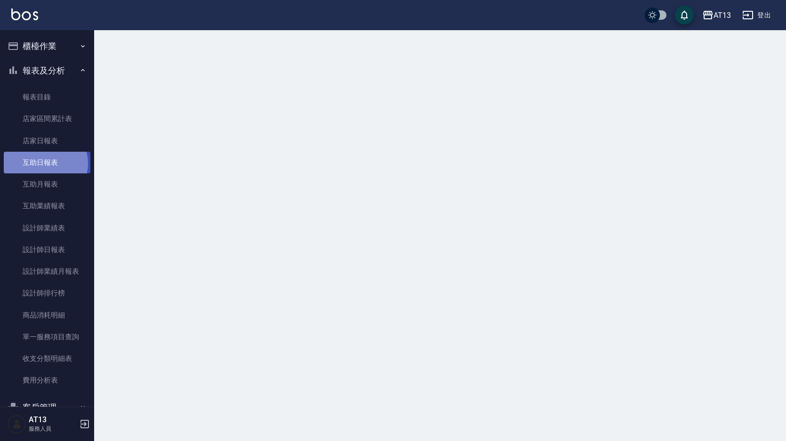
click at [45, 163] on link "互助日報表" at bounding box center [47, 163] width 87 height 22
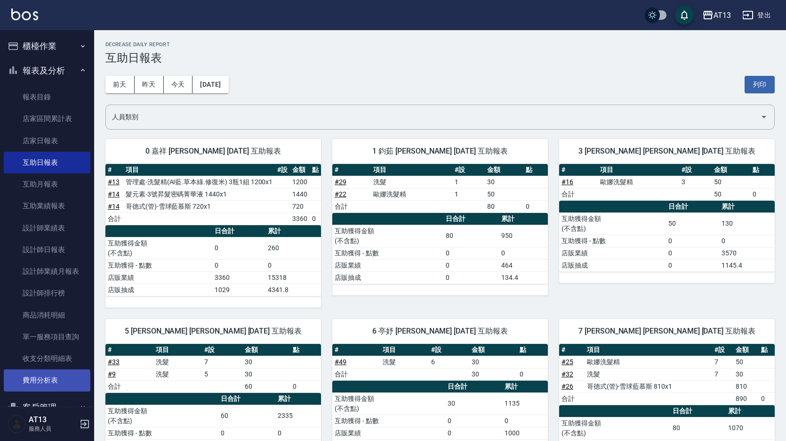
drag, startPoint x: 766, startPoint y: 87, endPoint x: 83, endPoint y: 385, distance: 745.3
click at [767, 87] on button "列印" at bounding box center [760, 84] width 30 height 17
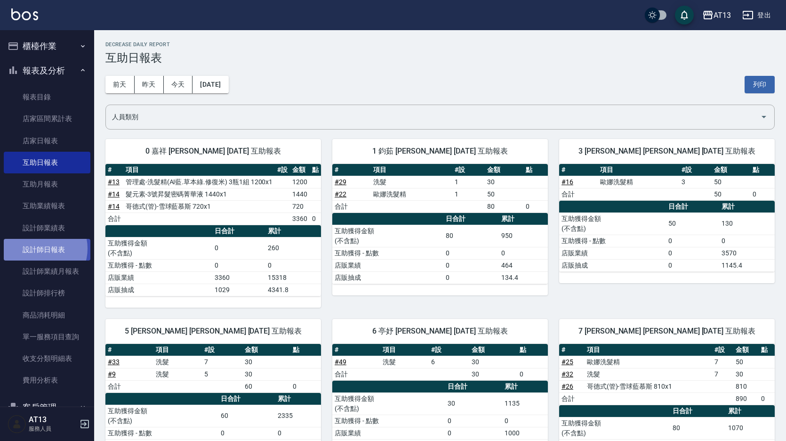
click at [41, 249] on link "設計師日報表" at bounding box center [47, 250] width 87 height 22
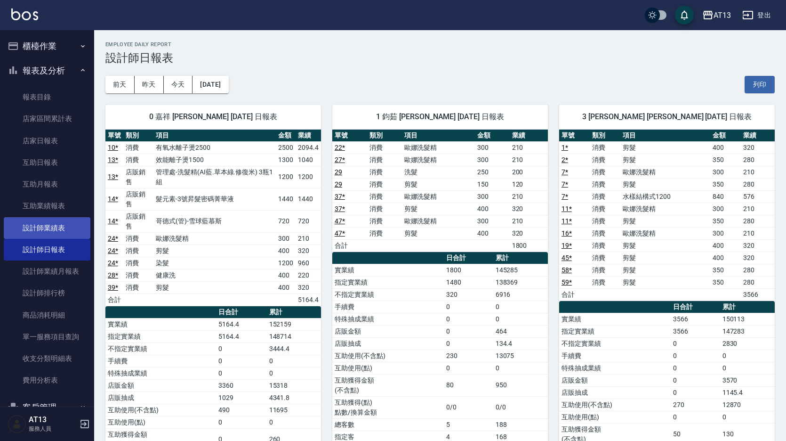
click at [44, 228] on link "設計師業績表" at bounding box center [47, 228] width 87 height 22
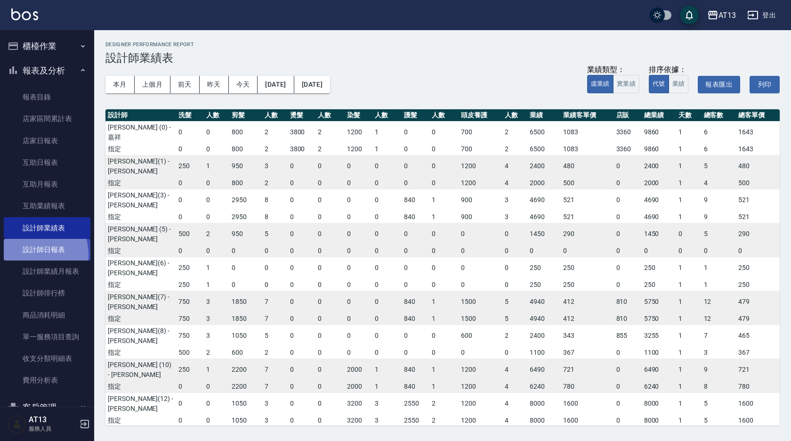
click at [36, 255] on link "設計師日報表" at bounding box center [47, 250] width 87 height 22
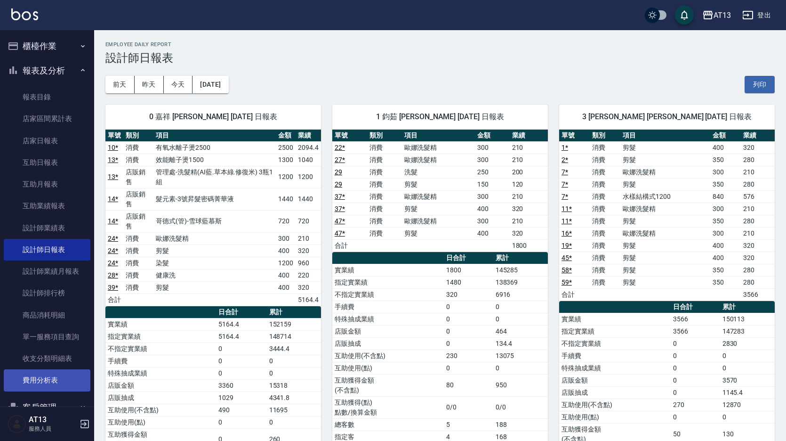
click at [759, 84] on button "列印" at bounding box center [760, 84] width 30 height 17
drag, startPoint x: 642, startPoint y: 418, endPoint x: 651, endPoint y: 418, distance: 8.5
click at [646, 418] on td "互助使用(點)" at bounding box center [615, 416] width 112 height 12
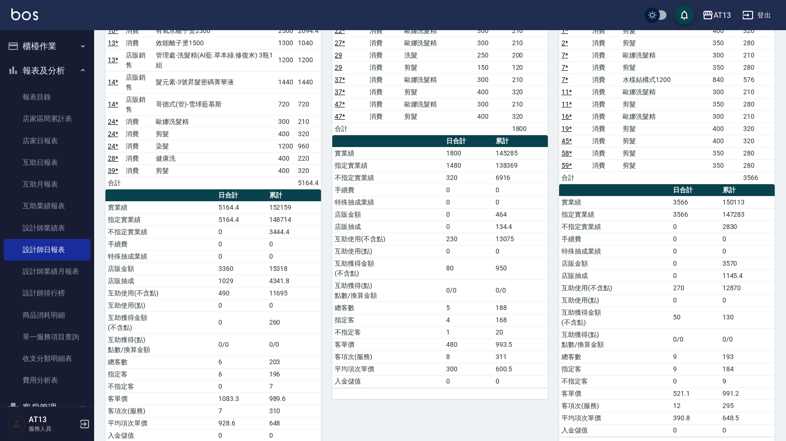
scroll to position [141, 0]
